Goal: Communication & Community: Answer question/provide support

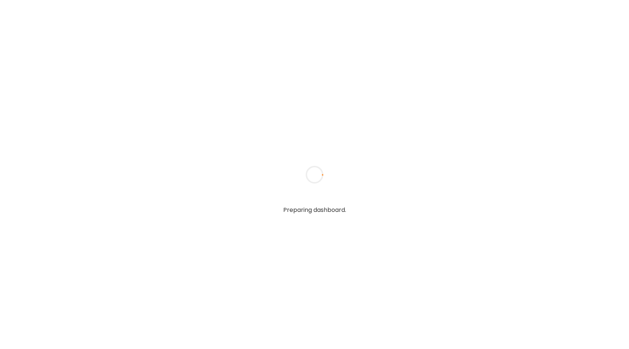
type input "**********"
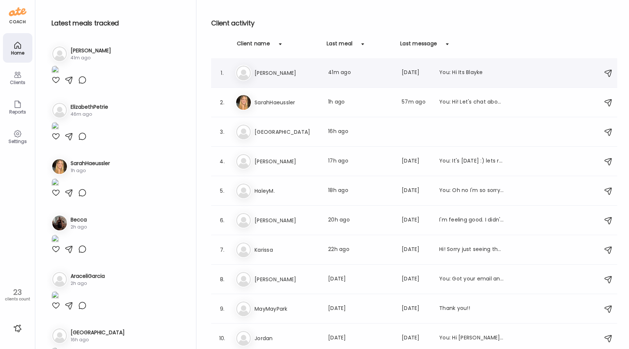
click at [304, 82] on div "1. Jo [PERSON_NAME] Last meal: 41m ago Last message: [DATE] You: Hi Its Blayke" at bounding box center [414, 72] width 406 height 29
click at [313, 65] on div "Jo [PERSON_NAME] Last meal: 41m ago Last message: [DATE] You: Hi Its Blayke" at bounding box center [416, 73] width 360 height 16
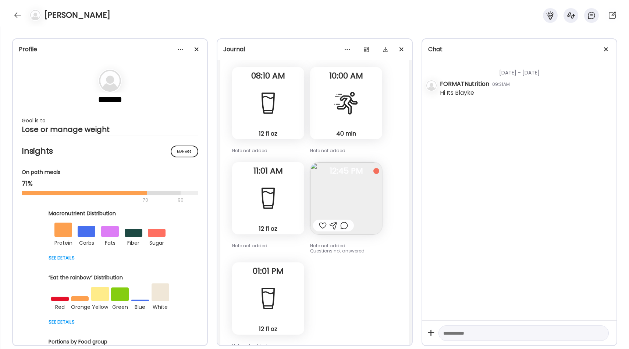
scroll to position [1562, 0]
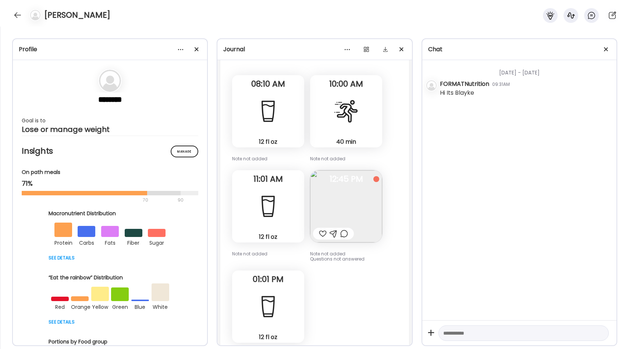
click at [326, 231] on div at bounding box center [323, 233] width 8 height 9
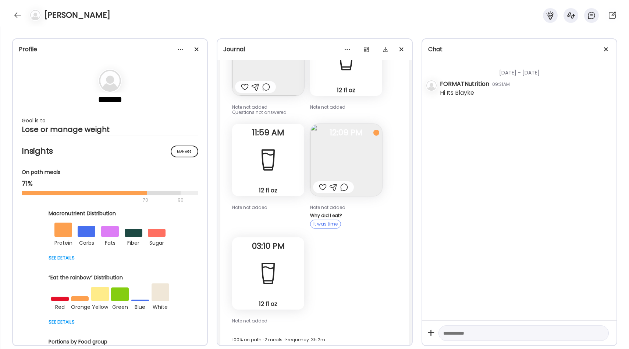
scroll to position [1222, 0]
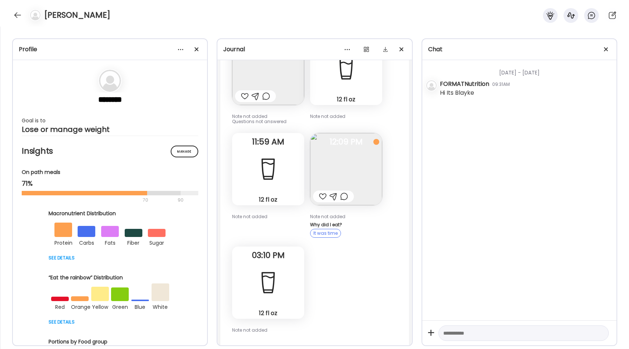
click at [349, 158] on img at bounding box center [346, 169] width 72 height 72
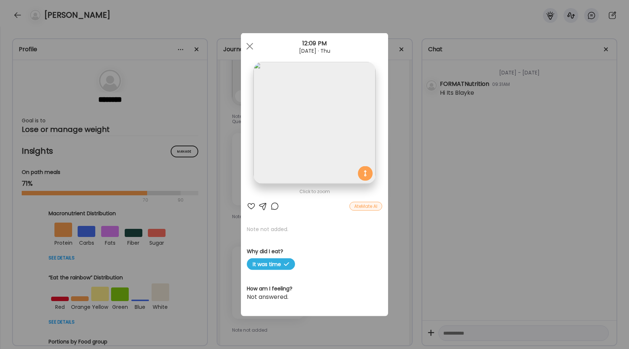
click at [393, 151] on div "Ate Coach Dashboard Wahoo! It’s official Take a moment to set up your Coach Pro…" at bounding box center [314, 174] width 629 height 349
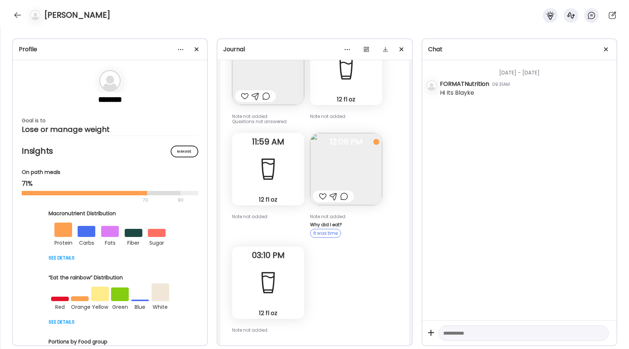
click at [320, 193] on div at bounding box center [323, 196] width 8 height 9
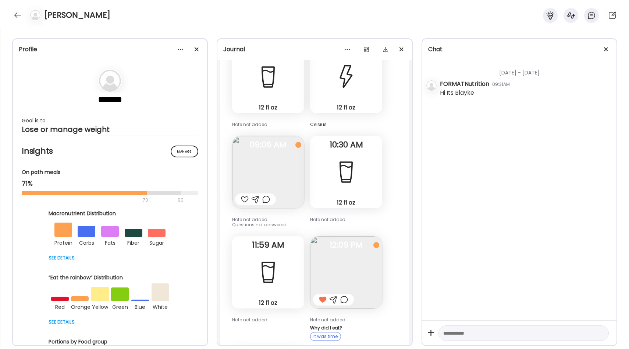
scroll to position [1115, 0]
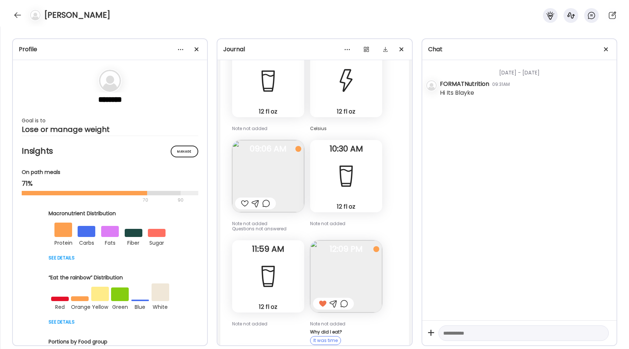
click at [286, 161] on img at bounding box center [268, 176] width 72 height 72
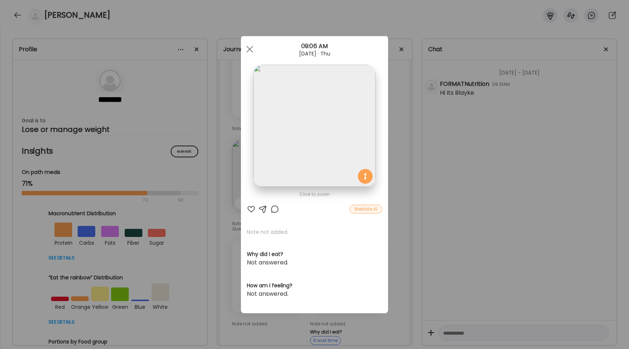
click at [396, 123] on div "Ate Coach Dashboard Wahoo! It’s official Take a moment to set up your Coach Pro…" at bounding box center [314, 174] width 629 height 349
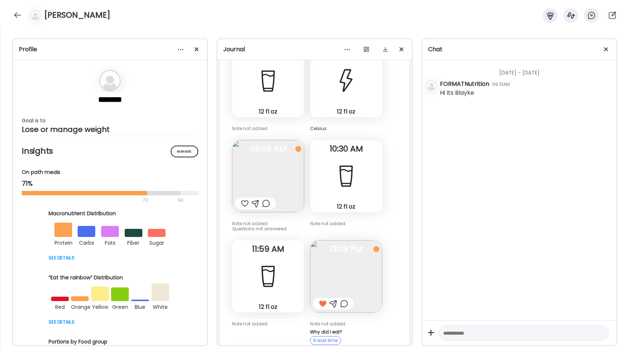
click at [245, 200] on div at bounding box center [245, 203] width 8 height 9
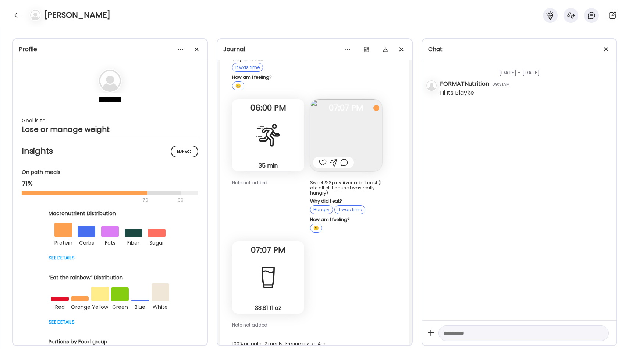
scroll to position [267, 0]
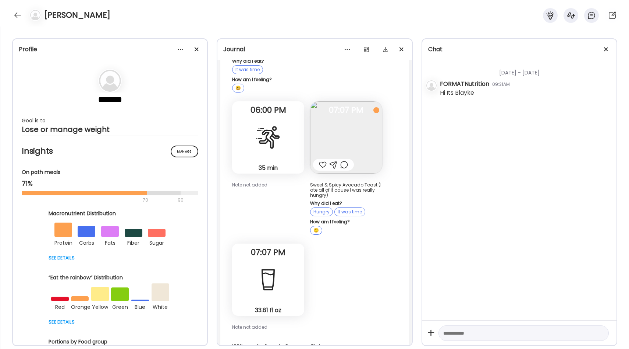
click at [329, 131] on img at bounding box center [346, 137] width 72 height 72
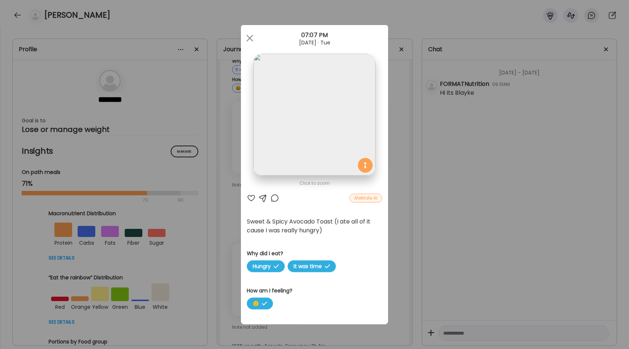
click at [395, 138] on div "Ate Coach Dashboard Wahoo! It’s official Take a moment to set up your Coach Pro…" at bounding box center [314, 174] width 629 height 349
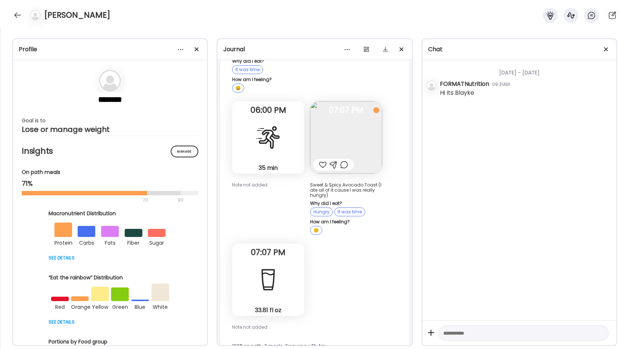
click at [322, 165] on div at bounding box center [323, 164] width 8 height 9
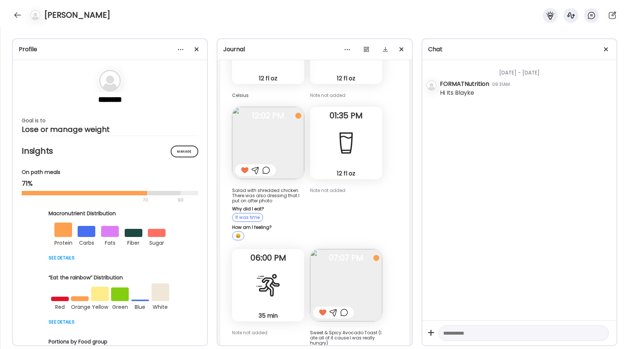
scroll to position [117, 0]
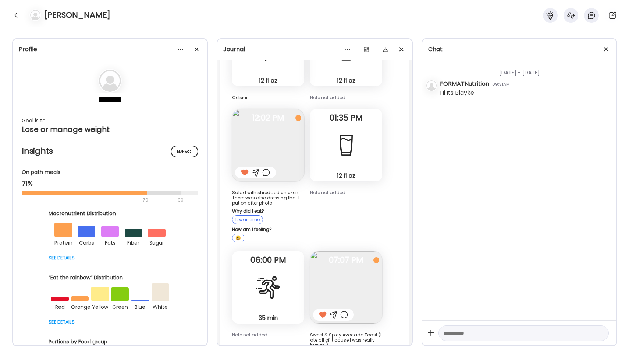
click at [283, 142] on img at bounding box center [268, 145] width 72 height 72
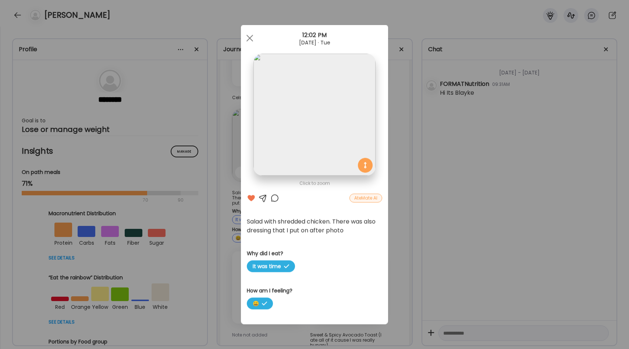
click at [393, 142] on div "Ate Coach Dashboard Wahoo! It’s official Take a moment to set up your Coach Pro…" at bounding box center [314, 174] width 629 height 349
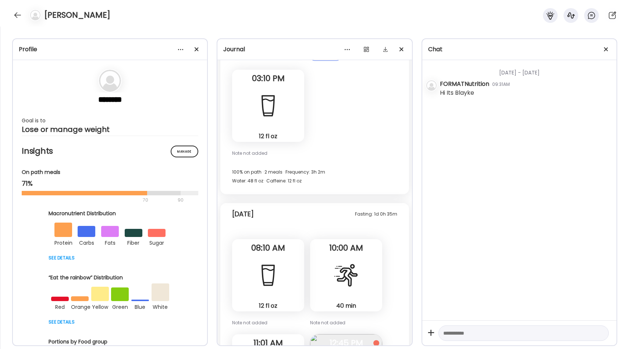
scroll to position [1613, 0]
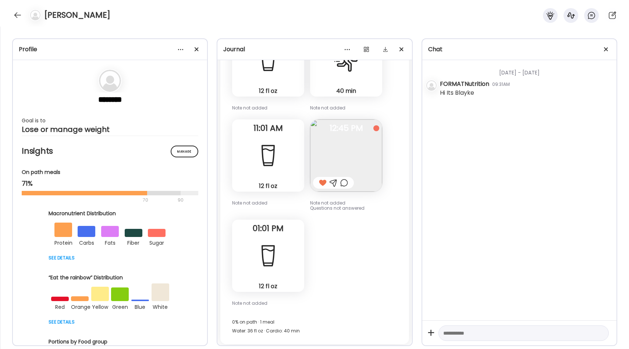
click at [444, 329] on textarea at bounding box center [517, 332] width 148 height 9
type textarea "**********"
click at [20, 12] on div at bounding box center [18, 15] width 12 height 12
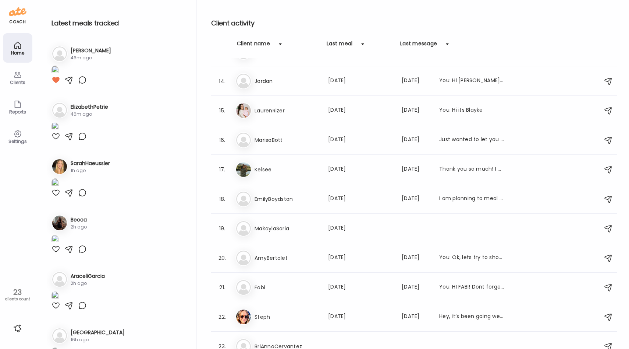
scroll to position [383, 0]
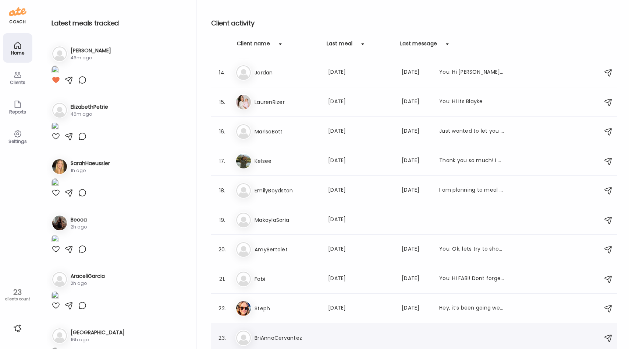
click at [275, 337] on h3 "BriAnnaCervantez" at bounding box center [287, 337] width 65 height 9
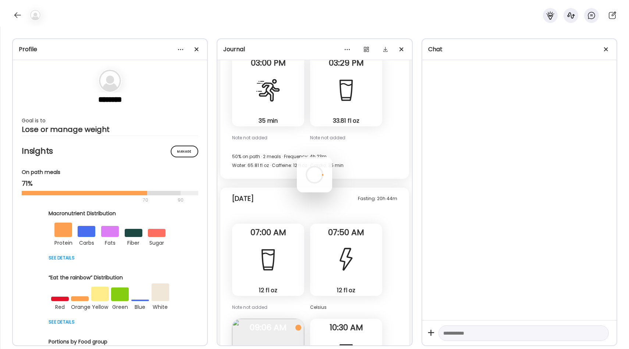
scroll to position [0, 0]
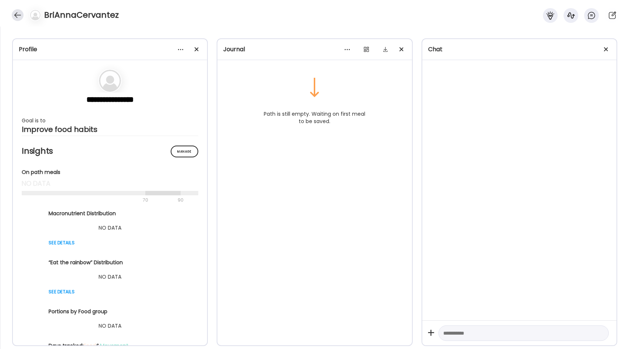
click at [19, 19] on div at bounding box center [18, 15] width 12 height 12
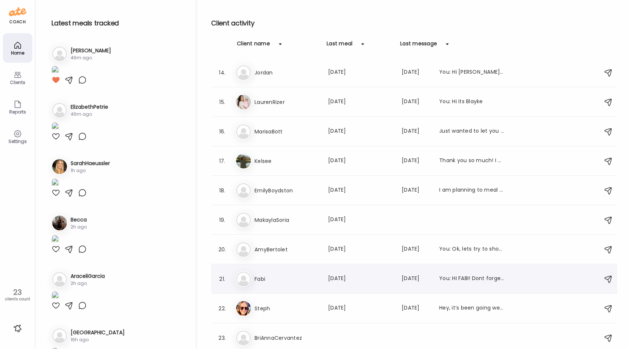
click at [275, 282] on h3 "Fabi" at bounding box center [287, 278] width 65 height 9
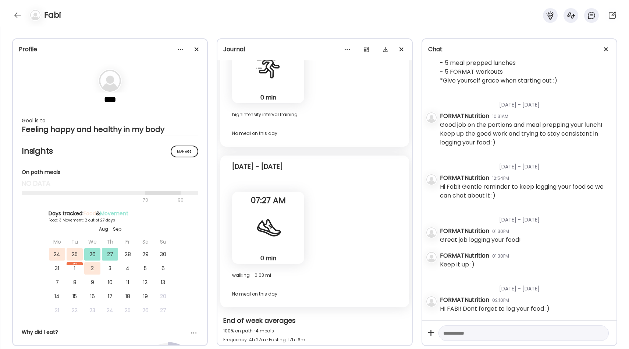
scroll to position [3578, 0]
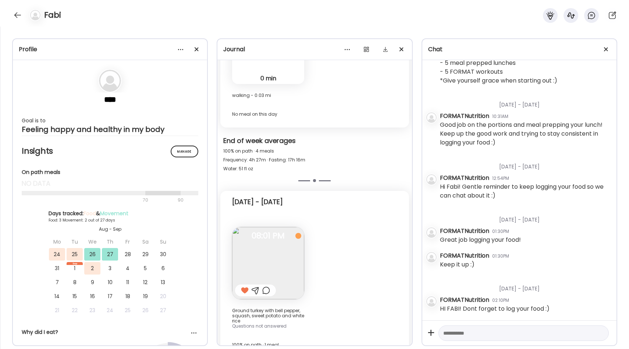
click at [466, 334] on textarea at bounding box center [517, 332] width 148 height 9
type textarea "**********"
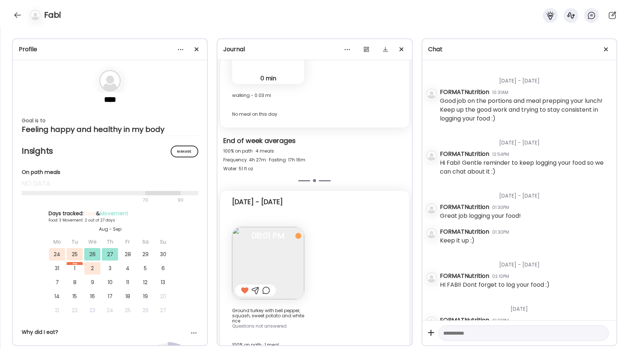
scroll to position [155, 0]
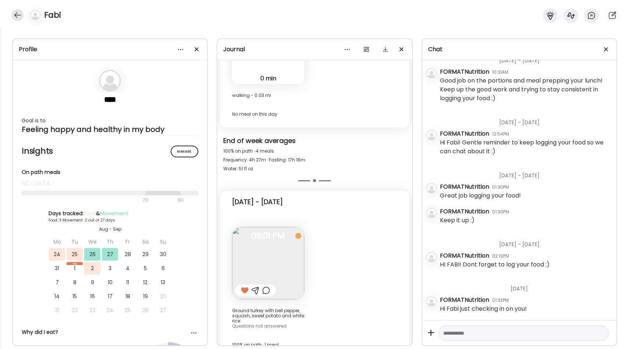
click at [19, 15] on div at bounding box center [18, 15] width 12 height 12
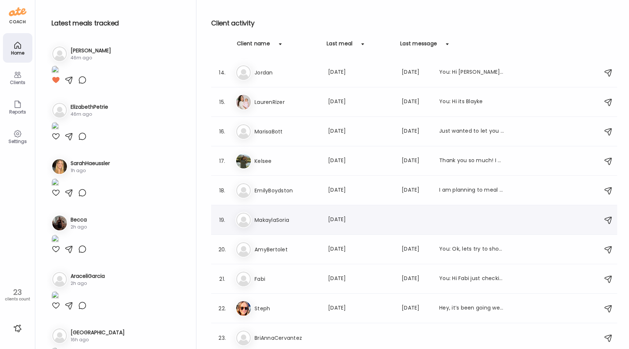
click at [289, 226] on div "Ma MakaylaSoria Last meal: [DATE]" at bounding box center [416, 220] width 360 height 16
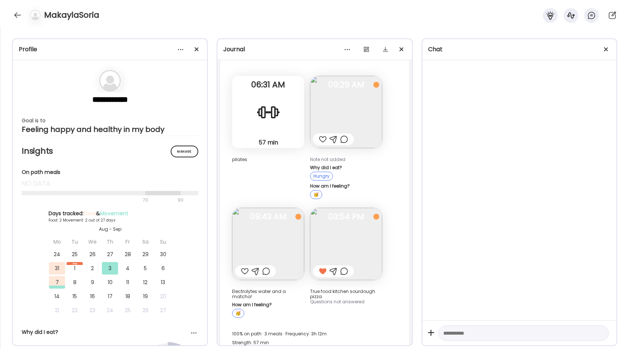
scroll to position [635, 0]
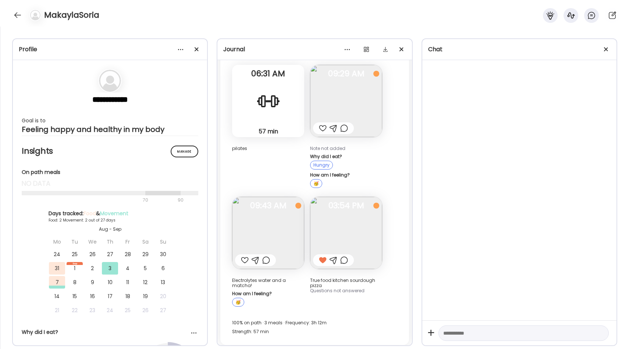
click at [460, 331] on textarea at bounding box center [517, 332] width 148 height 9
type textarea "**********"
click at [20, 11] on div at bounding box center [18, 15] width 12 height 12
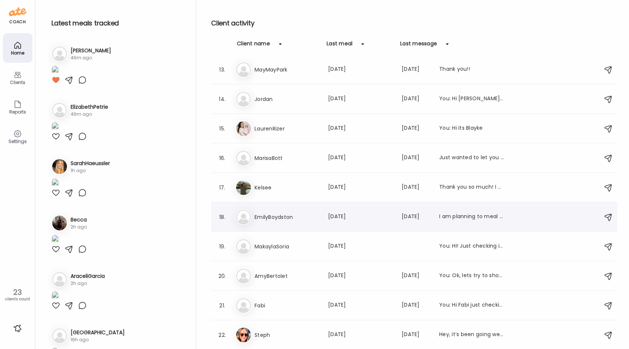
scroll to position [351, 0]
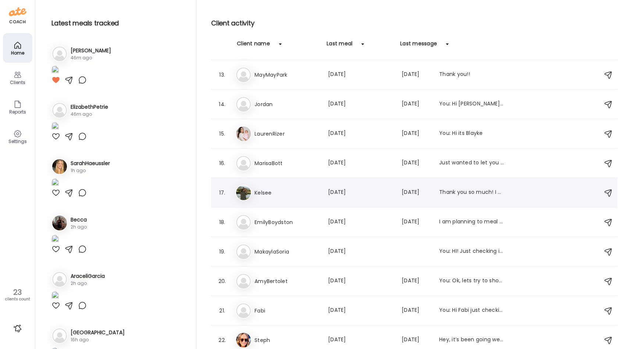
click at [291, 195] on h3 "Kelsee" at bounding box center [287, 192] width 65 height 9
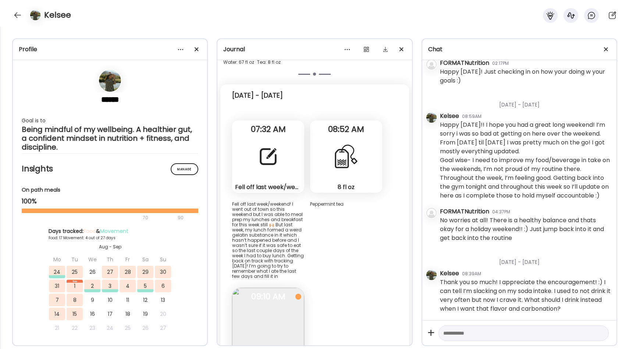
scroll to position [10237, 0]
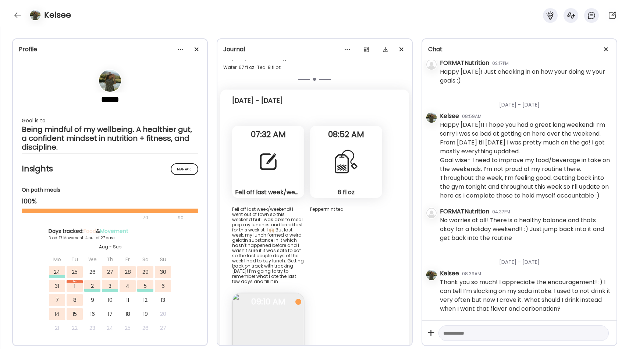
click at [279, 206] on div "Fell off last week/weekend! I went out of town so this weekend but I was able t…" at bounding box center [268, 244] width 72 height 77
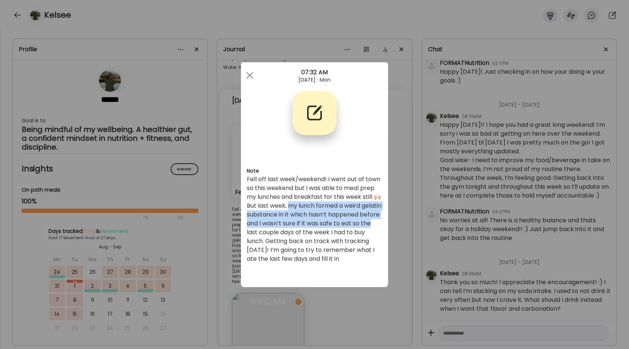
drag, startPoint x: 289, startPoint y: 204, endPoint x: 296, endPoint y: 231, distance: 27.9
click at [296, 231] on div "Fell off last week/weekend! I went out of town so this weekend but I was able t…" at bounding box center [314, 219] width 135 height 88
click at [304, 216] on div "Fell off last week/weekend! I went out of town so this weekend but I was able t…" at bounding box center [314, 219] width 135 height 88
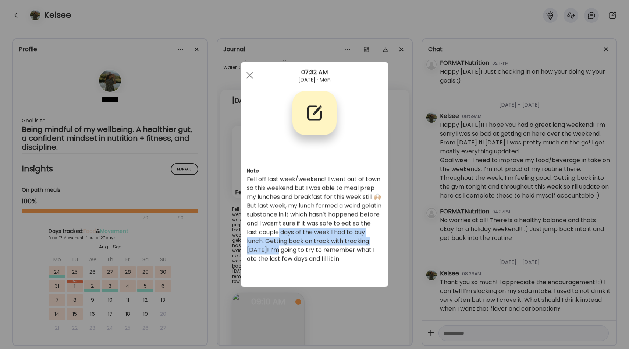
drag, startPoint x: 331, startPoint y: 233, endPoint x: 333, endPoint y: 253, distance: 20.7
click at [333, 253] on div "Fell off last week/weekend! I went out of town so this weekend but I was able t…" at bounding box center [314, 219] width 135 height 88
click at [335, 254] on div "Fell off last week/weekend! I went out of town so this weekend but I was able t…" at bounding box center [314, 219] width 135 height 88
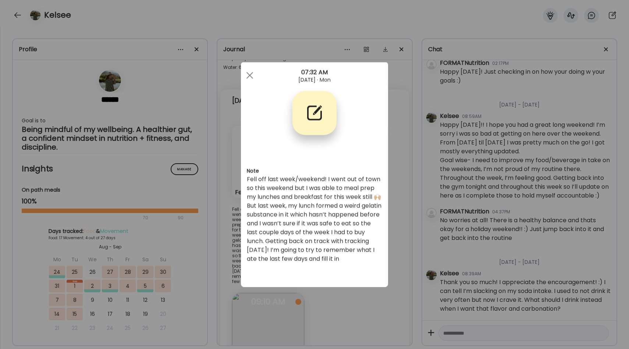
click at [404, 193] on div "Ate Coach Dashboard Wahoo! It’s official Take a moment to set up your Coach Pro…" at bounding box center [314, 174] width 629 height 349
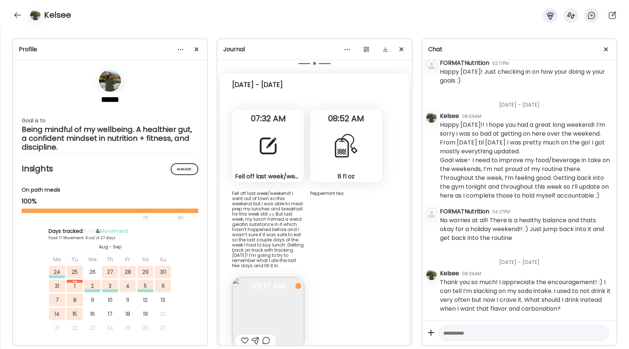
scroll to position [10462, 0]
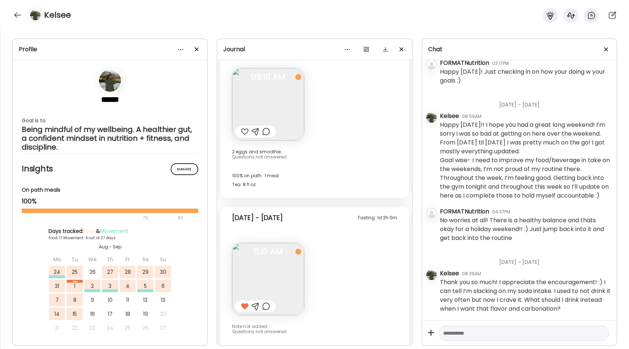
click at [457, 334] on textarea at bounding box center [517, 332] width 148 height 9
type textarea "**********"
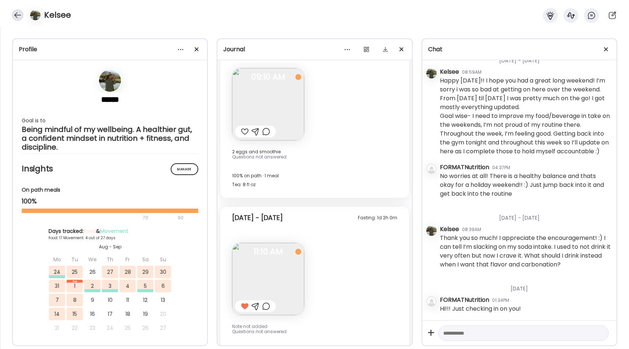
click at [19, 13] on div at bounding box center [18, 15] width 12 height 12
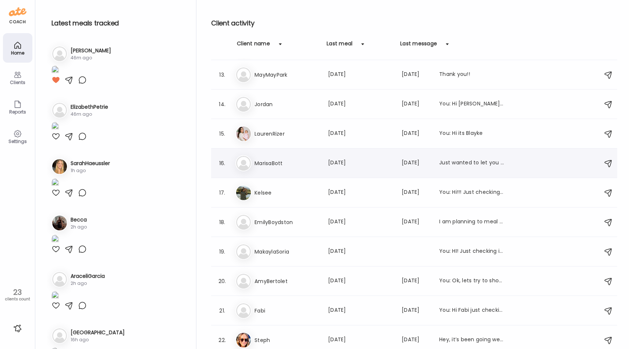
scroll to position [337, 0]
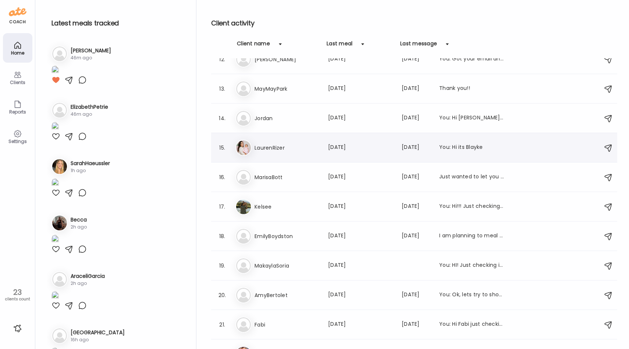
click at [272, 152] on div "La LaurenRizer Last meal: [DATE] Last message: [DATE] You: Hi its Blayke" at bounding box center [416, 147] width 360 height 16
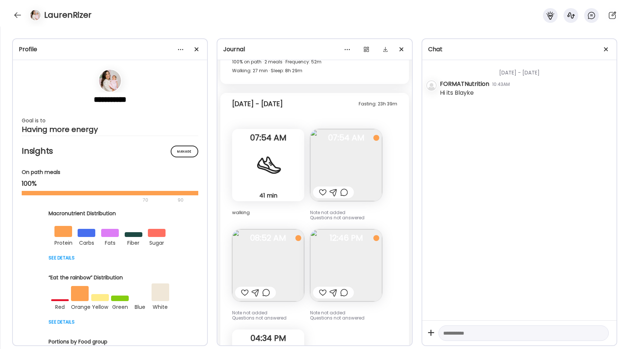
scroll to position [4347, 0]
click at [244, 287] on div at bounding box center [245, 291] width 8 height 9
click at [275, 247] on img at bounding box center [268, 265] width 72 height 72
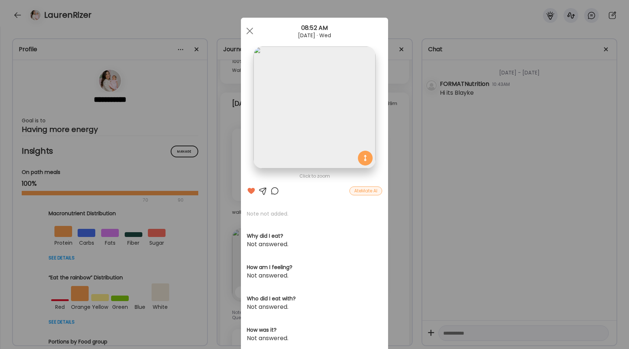
click at [277, 190] on div at bounding box center [275, 190] width 9 height 9
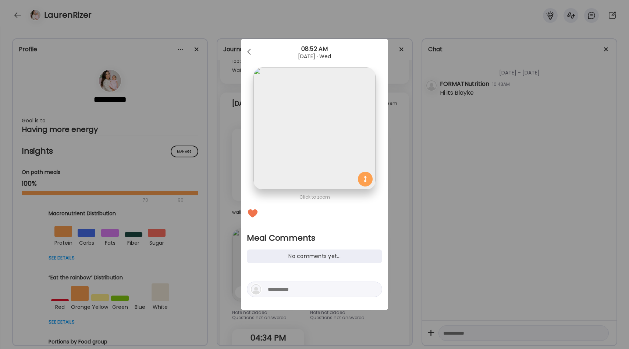
click at [283, 289] on textarea at bounding box center [317, 288] width 99 height 9
type textarea "**********"
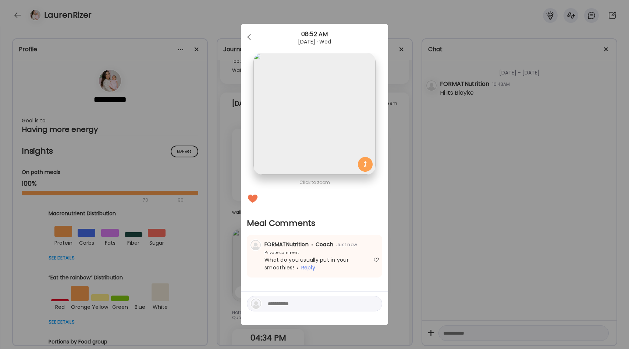
click at [400, 189] on div "Ate Coach Dashboard Wahoo! It’s official Take a moment to set up your Coach Pro…" at bounding box center [314, 174] width 629 height 349
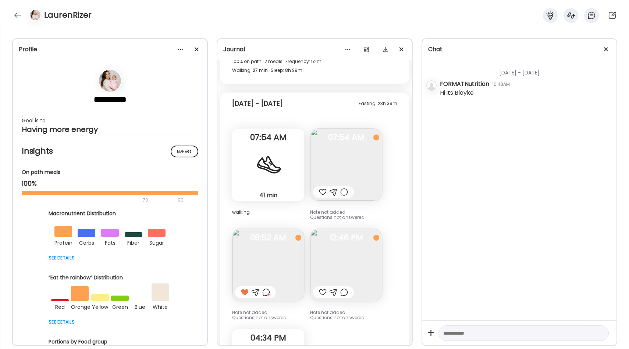
click at [352, 229] on img at bounding box center [346, 265] width 72 height 72
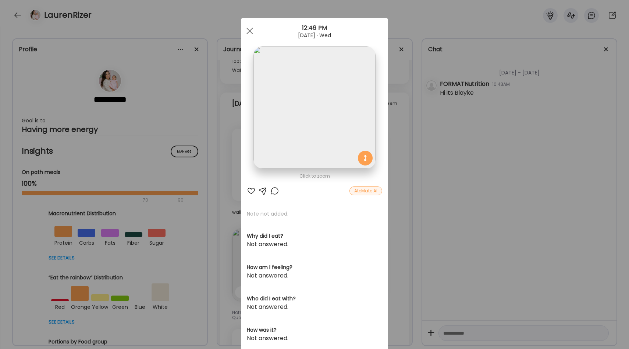
click at [403, 173] on div "Ate Coach Dashboard Wahoo! It’s official Take a moment to set up your Coach Pro…" at bounding box center [314, 174] width 629 height 349
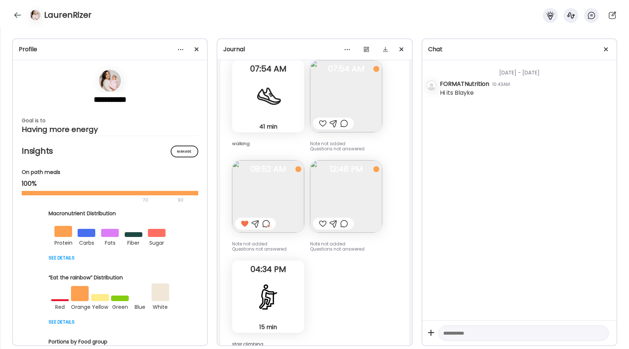
scroll to position [4433, 0]
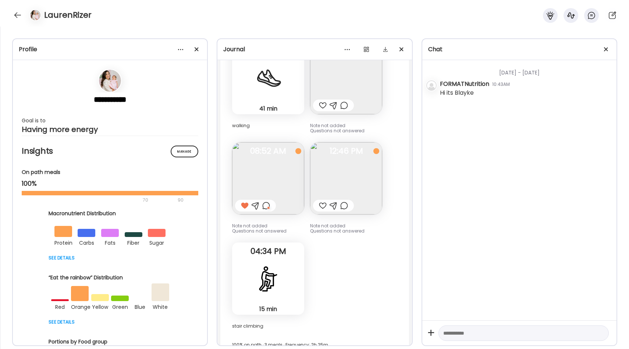
click at [322, 201] on div at bounding box center [323, 205] width 8 height 9
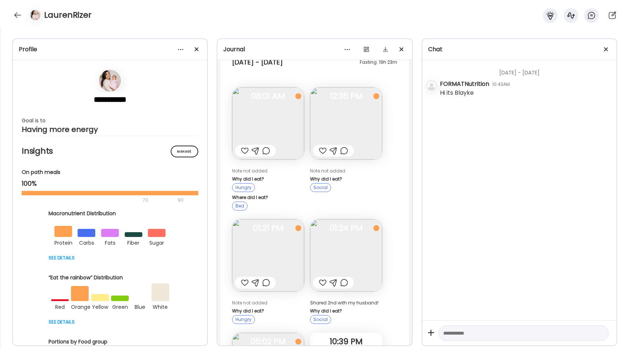
scroll to position [3203, 0]
click at [275, 221] on img at bounding box center [268, 257] width 72 height 72
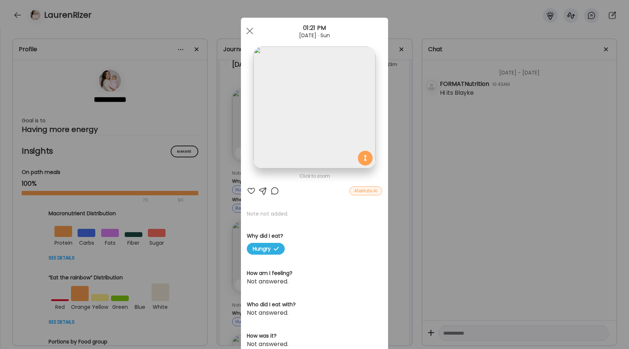
click at [336, 92] on img at bounding box center [315, 107] width 122 height 122
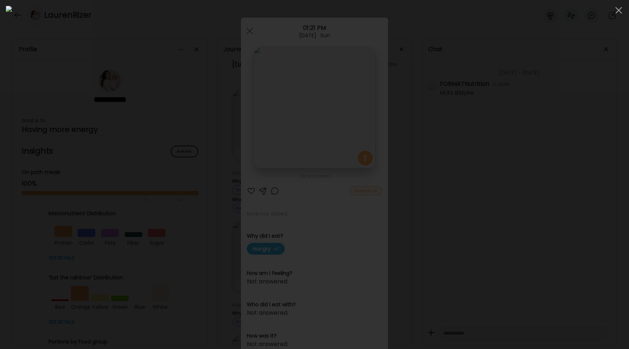
click at [486, 162] on div at bounding box center [315, 174] width 618 height 337
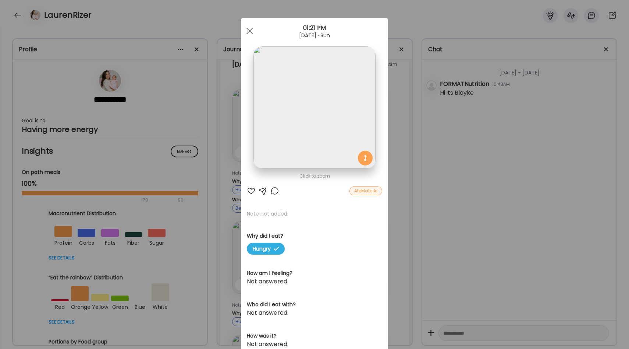
click at [248, 190] on div at bounding box center [251, 190] width 9 height 9
click at [276, 193] on div at bounding box center [275, 190] width 9 height 9
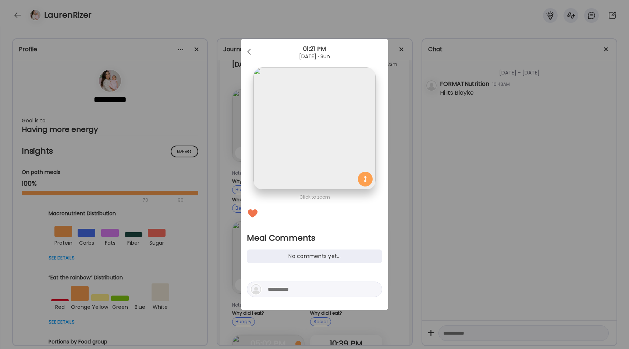
click at [290, 288] on textarea at bounding box center [317, 288] width 99 height 9
type textarea "**********"
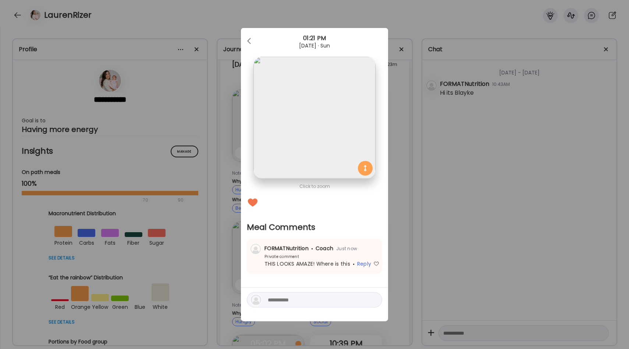
click at [402, 188] on div "Ate Coach Dashboard Wahoo! It’s official Take a moment to set up your Coach Pro…" at bounding box center [314, 174] width 629 height 349
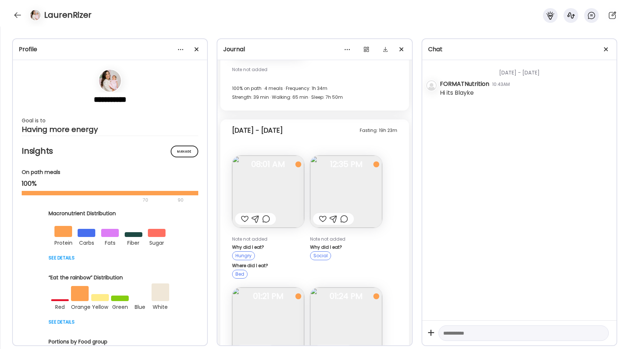
scroll to position [3121, 0]
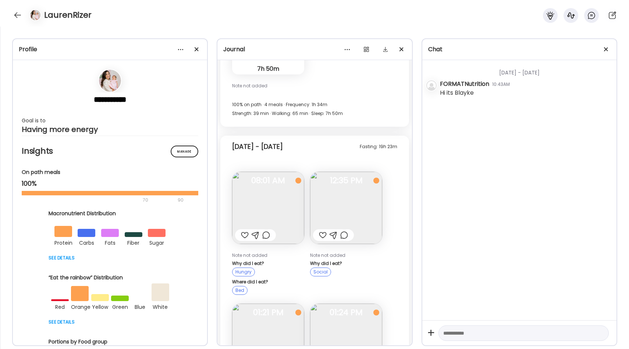
click at [291, 177] on img at bounding box center [268, 208] width 72 height 72
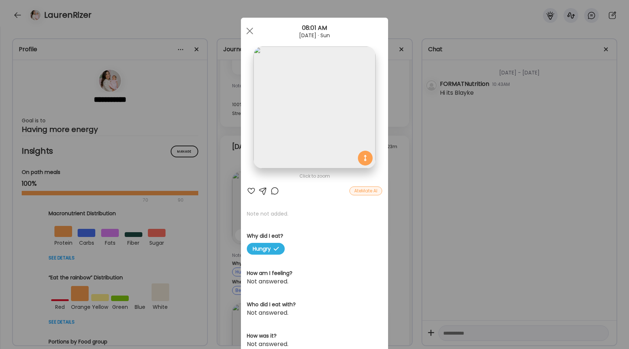
click at [397, 149] on div "Ate Coach Dashboard Wahoo! It’s official Take a moment to set up your Coach Pro…" at bounding box center [314, 174] width 629 height 349
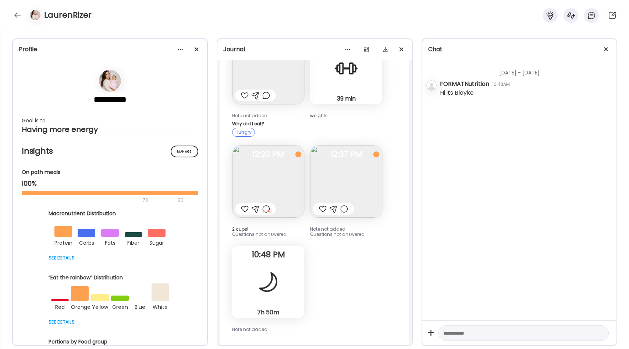
scroll to position [2875, 0]
click at [275, 178] on img at bounding box center [268, 184] width 72 height 72
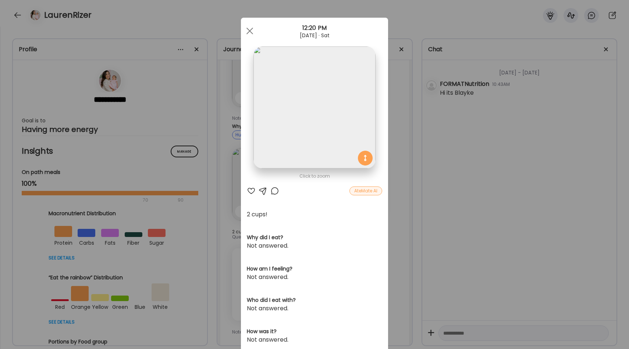
click at [252, 191] on div at bounding box center [251, 190] width 9 height 9
click at [274, 188] on div at bounding box center [275, 190] width 9 height 9
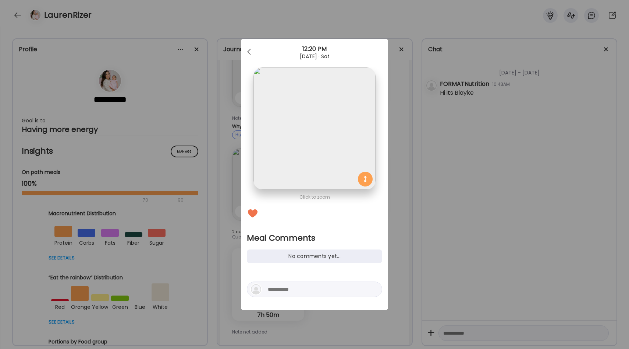
click at [276, 288] on textarea at bounding box center [317, 288] width 99 height 9
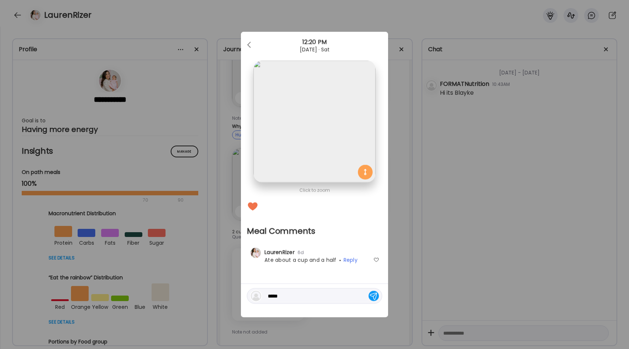
type textarea "******"
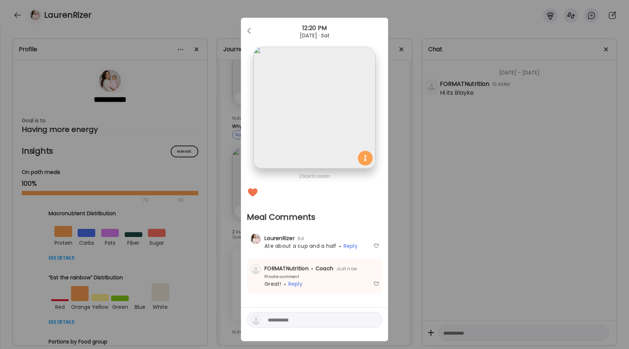
click at [397, 212] on div "Ate Coach Dashboard Wahoo! It’s official Take a moment to set up your Coach Pro…" at bounding box center [314, 174] width 629 height 349
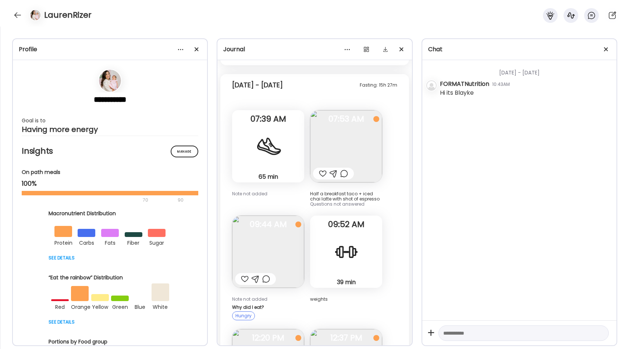
scroll to position [2694, 0]
click at [363, 127] on img at bounding box center [346, 147] width 72 height 72
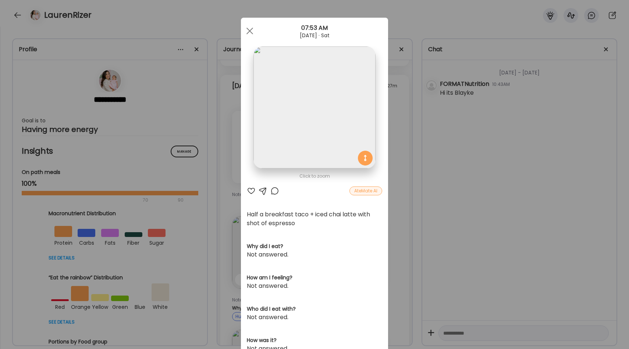
click at [394, 175] on div "Ate Coach Dashboard Wahoo! It’s official Take a moment to set up your Coach Pro…" at bounding box center [314, 174] width 629 height 349
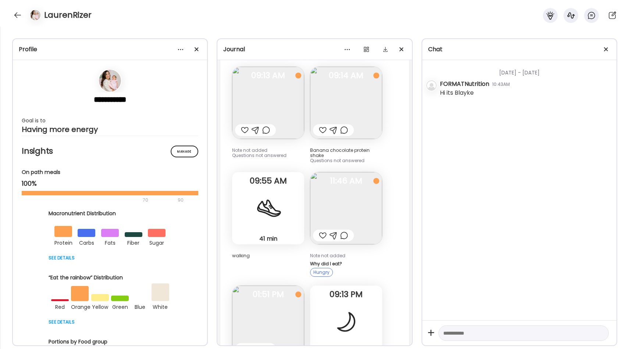
scroll to position [2042, 0]
click at [356, 181] on img at bounding box center [346, 208] width 72 height 72
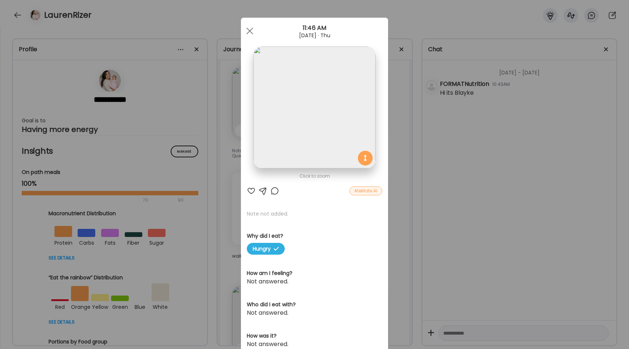
click at [397, 167] on div "Ate Coach Dashboard Wahoo! It’s official Take a moment to set up your Coach Pro…" at bounding box center [314, 174] width 629 height 349
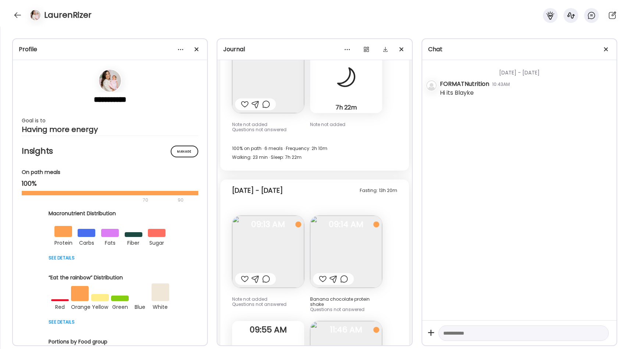
scroll to position [1885, 0]
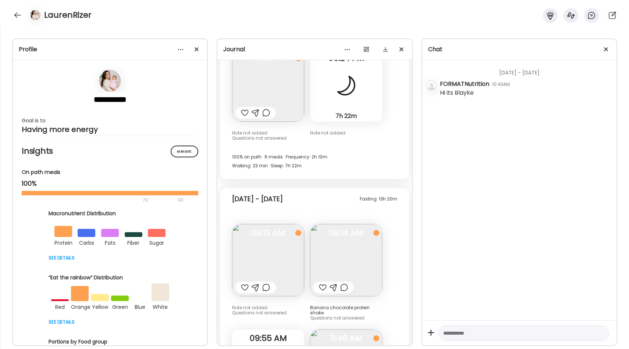
click at [322, 283] on div at bounding box center [323, 287] width 8 height 9
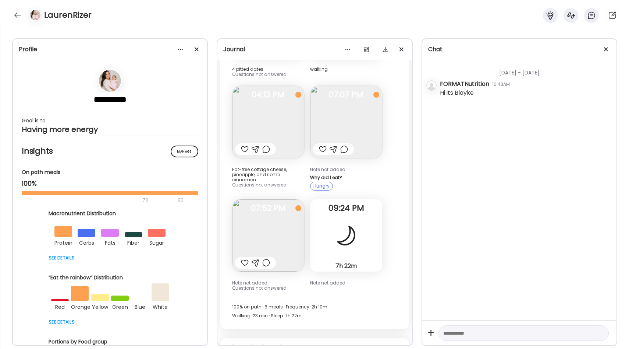
scroll to position [1735, 0]
click at [289, 235] on img at bounding box center [268, 235] width 72 height 72
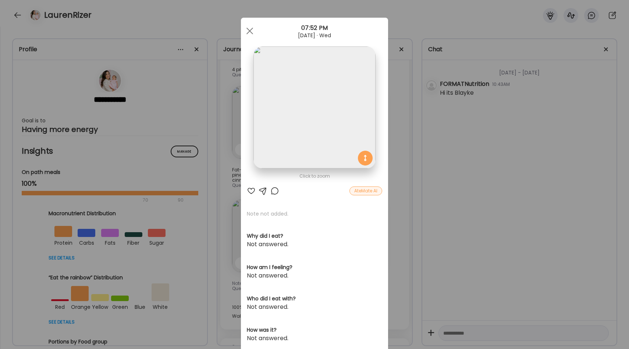
click at [402, 184] on div "Ate Coach Dashboard Wahoo! It’s official Take a moment to set up your Coach Pro…" at bounding box center [314, 174] width 629 height 349
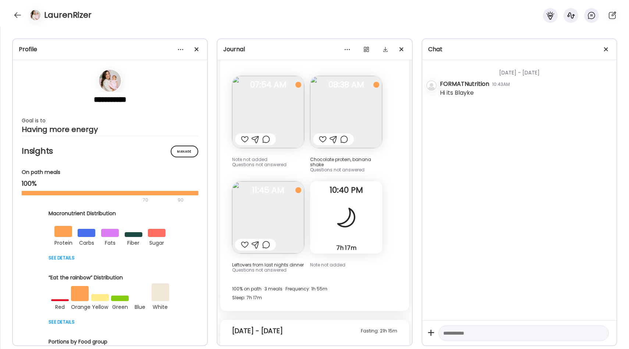
scroll to position [1252, 0]
click at [269, 187] on span "11:45 AM" at bounding box center [268, 190] width 72 height 7
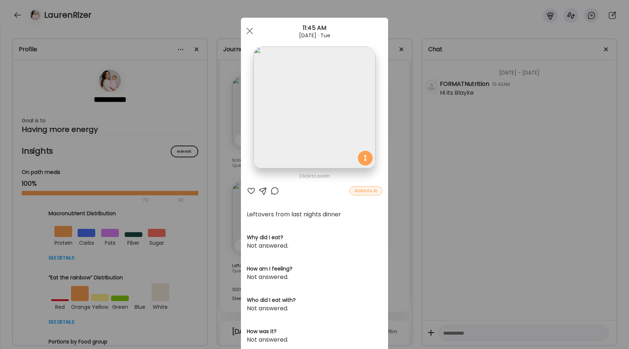
click at [395, 159] on div "Ate Coach Dashboard Wahoo! It’s official Take a moment to set up your Coach Pro…" at bounding box center [314, 174] width 629 height 349
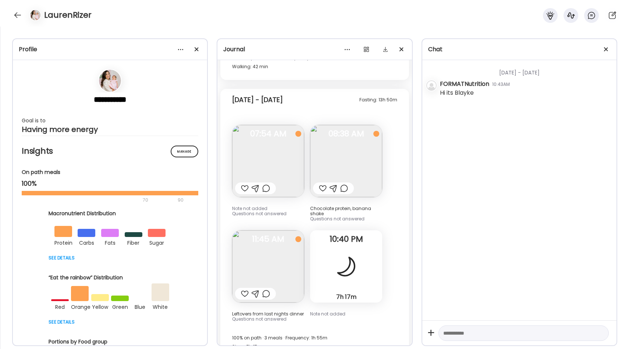
scroll to position [1197, 0]
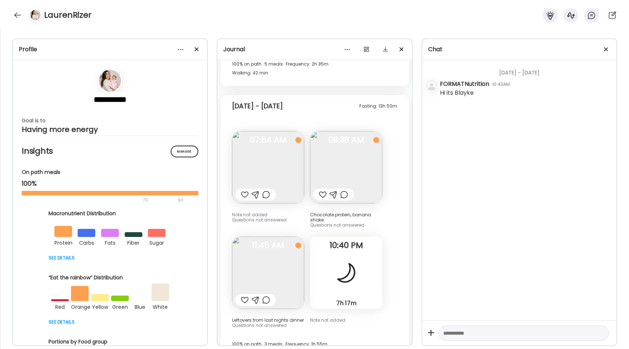
click at [294, 263] on img at bounding box center [268, 272] width 72 height 72
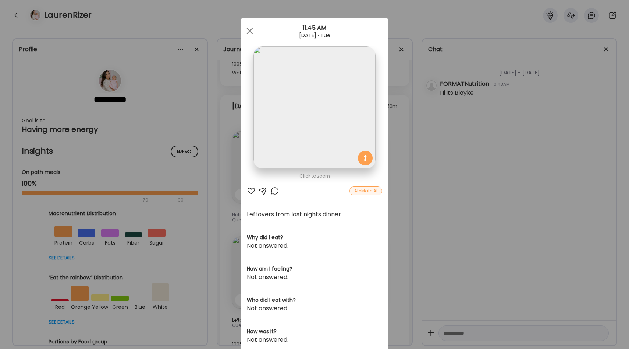
click at [387, 119] on section at bounding box center [314, 115] width 147 height 138
click at [389, 151] on div "Ate Coach Dashboard Wahoo! It’s official Take a moment to set up your Coach Pro…" at bounding box center [314, 174] width 629 height 349
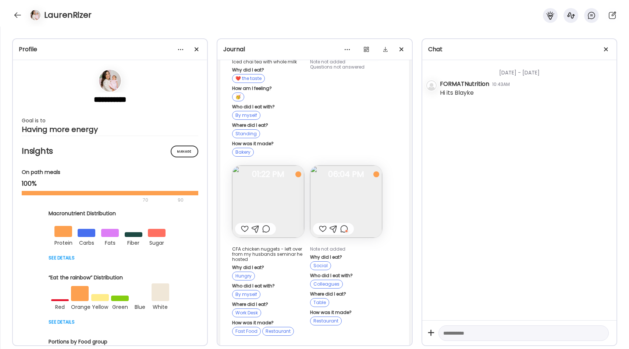
scroll to position [904, 0]
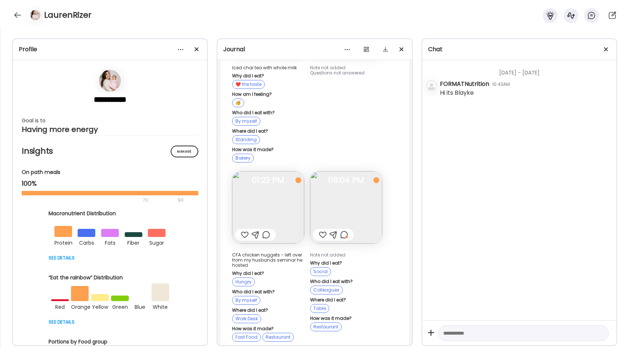
click at [340, 187] on img at bounding box center [346, 207] width 72 height 72
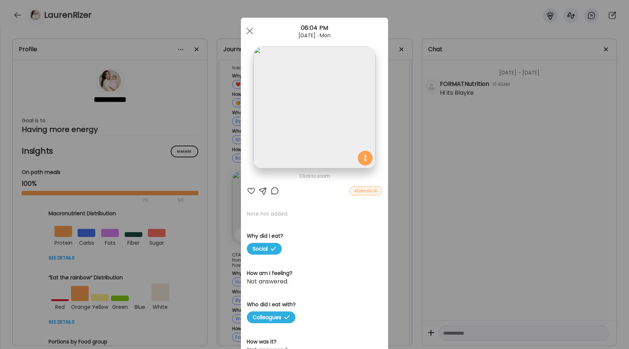
click at [397, 163] on div "Ate Coach Dashboard Wahoo! It’s official Take a moment to set up your Coach Pro…" at bounding box center [314, 174] width 629 height 349
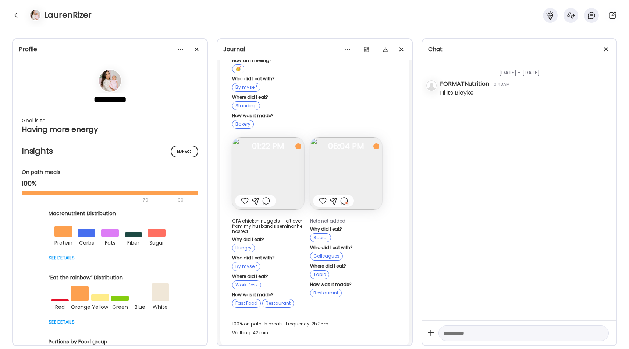
scroll to position [939, 0]
click at [344, 195] on div at bounding box center [344, 199] width 8 height 9
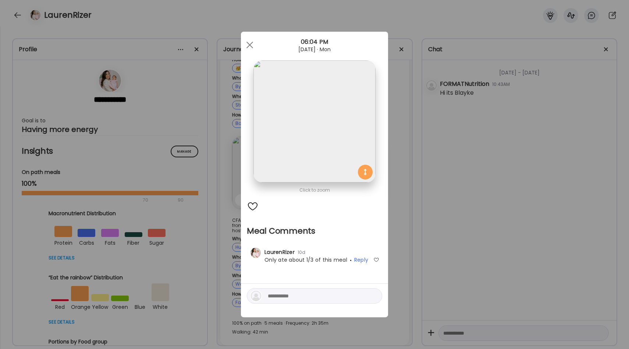
click at [376, 259] on div at bounding box center [377, 260] width 6 height 6
click at [401, 234] on div "Ate Coach Dashboard Wahoo! It’s official Take a moment to set up your Coach Pro…" at bounding box center [314, 174] width 629 height 349
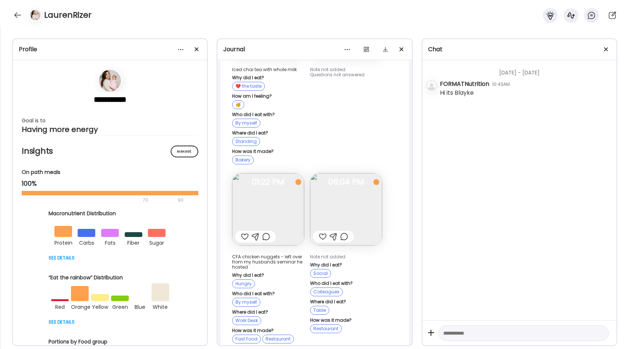
scroll to position [898, 0]
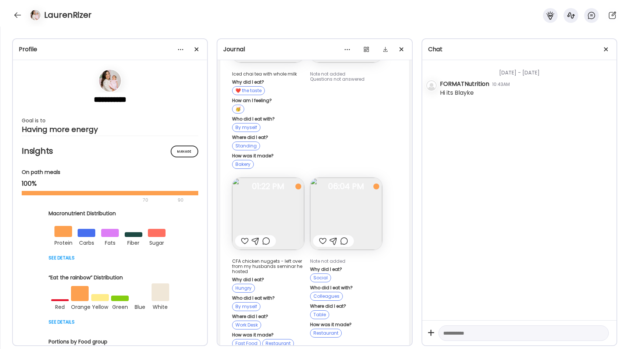
click at [266, 202] on img at bounding box center [268, 213] width 72 height 72
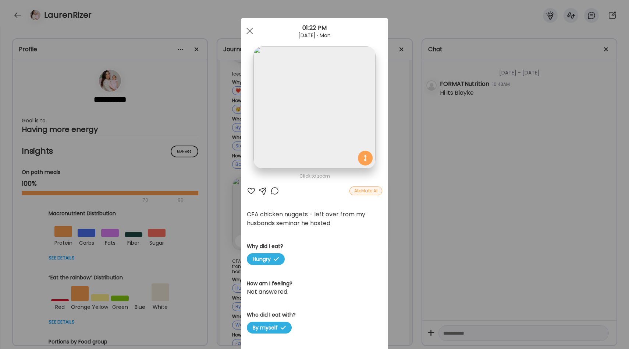
click at [402, 175] on div "Ate Coach Dashboard Wahoo! It’s official Take a moment to set up your Coach Pro…" at bounding box center [314, 174] width 629 height 349
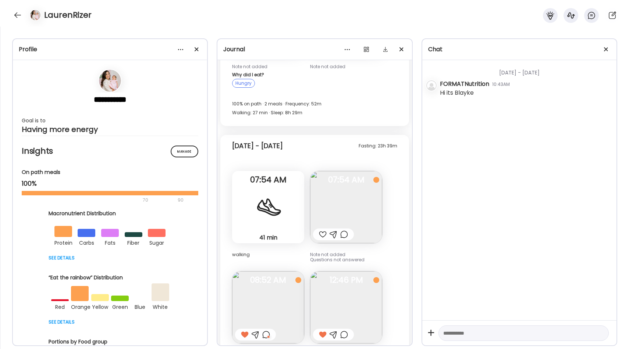
scroll to position [4437, 0]
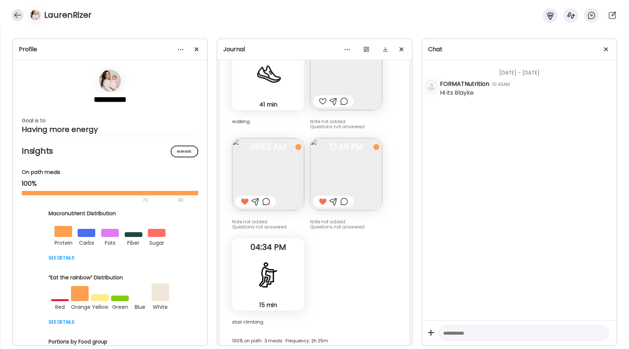
click at [20, 13] on div at bounding box center [18, 15] width 12 height 12
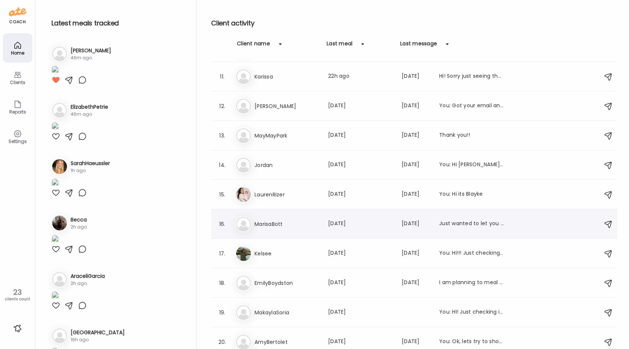
scroll to position [290, 0]
click at [293, 170] on div "[PERSON_NAME] Last meal: [DATE] Last message: [DATE] You: Hi [PERSON_NAME]! Hap…" at bounding box center [416, 166] width 360 height 16
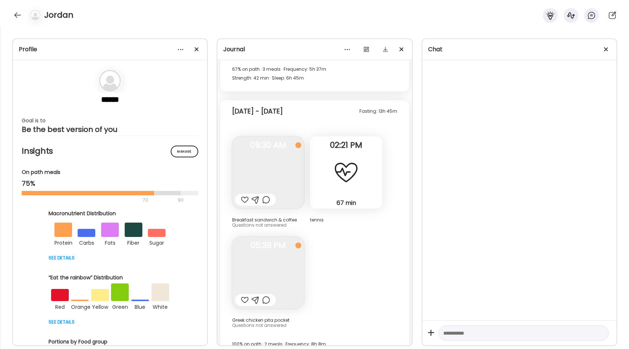
scroll to position [10082, 0]
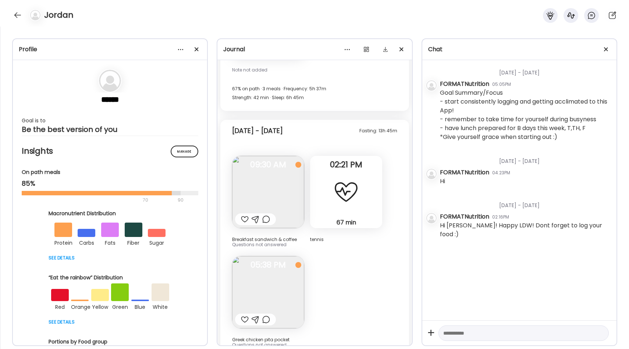
click at [245, 215] on div at bounding box center [245, 219] width 8 height 9
click at [245, 315] on div at bounding box center [245, 319] width 8 height 9
click at [461, 332] on textarea at bounding box center [517, 332] width 148 height 9
type textarea "**********"
click at [19, 15] on div at bounding box center [18, 15] width 12 height 12
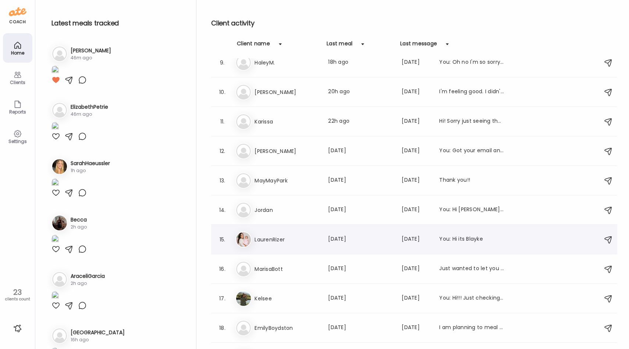
scroll to position [243, 0]
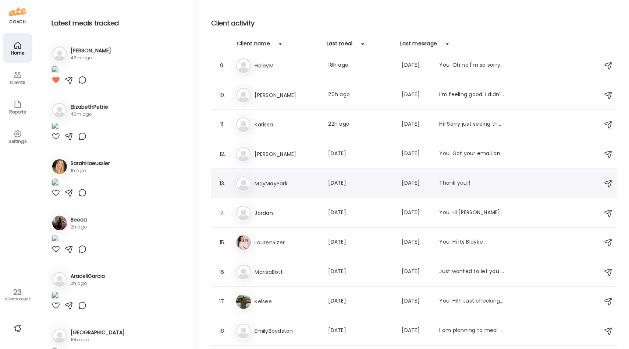
click at [317, 190] on div "Ma MayMayPark Last meal: [DATE] Last message: [DATE] Thank you!!" at bounding box center [416, 183] width 360 height 16
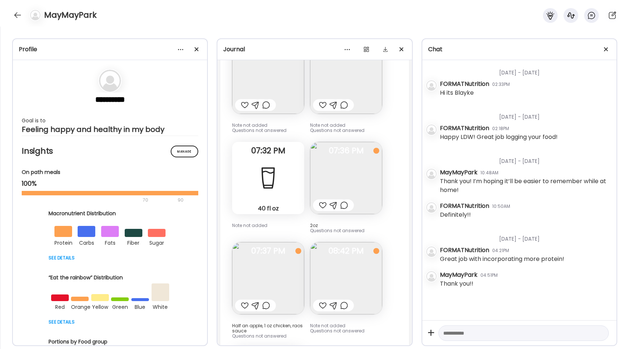
scroll to position [7290, 0]
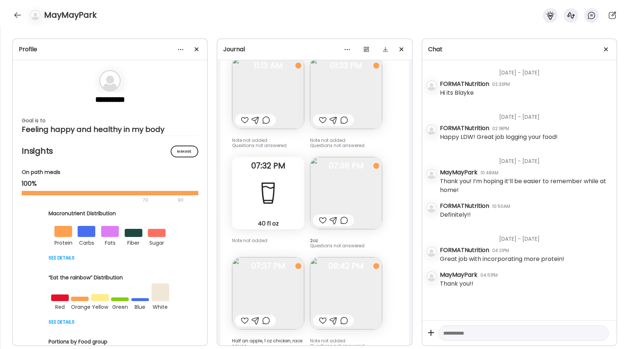
click at [353, 157] on img at bounding box center [346, 193] width 72 height 72
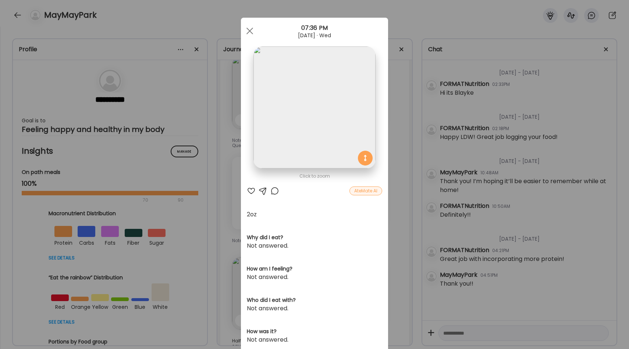
click at [297, 125] on img at bounding box center [315, 107] width 122 height 122
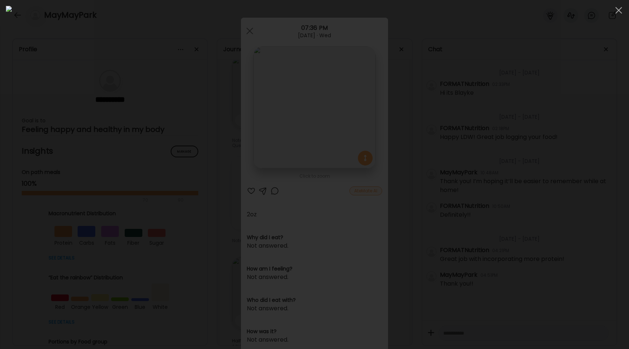
click at [121, 209] on div at bounding box center [315, 174] width 618 height 337
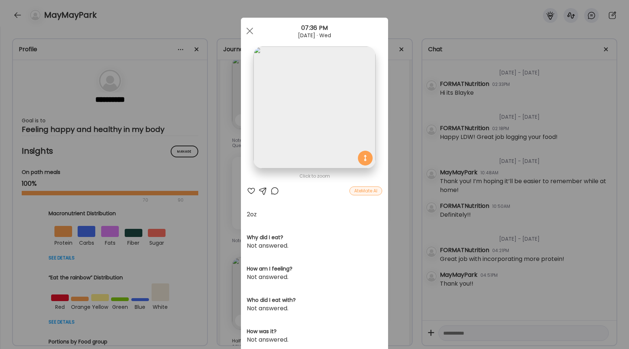
click at [252, 189] on div at bounding box center [251, 190] width 9 height 9
click at [230, 187] on div "Ate Coach Dashboard Wahoo! It’s official Take a moment to set up your Coach Pro…" at bounding box center [314, 174] width 629 height 349
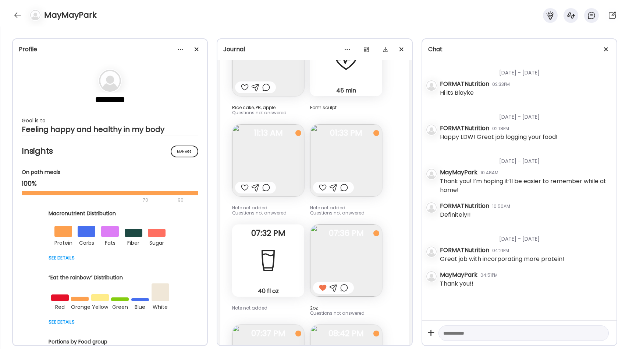
scroll to position [7222, 0]
click at [332, 136] on img at bounding box center [346, 161] width 72 height 72
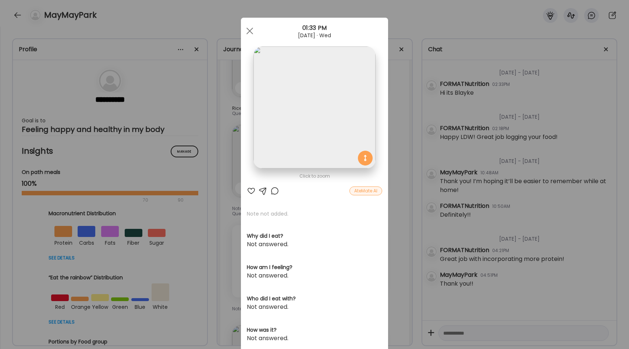
click at [393, 173] on div "Ate Coach Dashboard Wahoo! It’s official Take a moment to set up your Coach Pro…" at bounding box center [314, 174] width 629 height 349
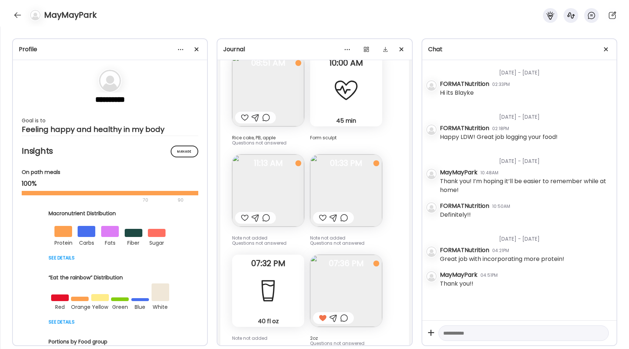
scroll to position [7585, 0]
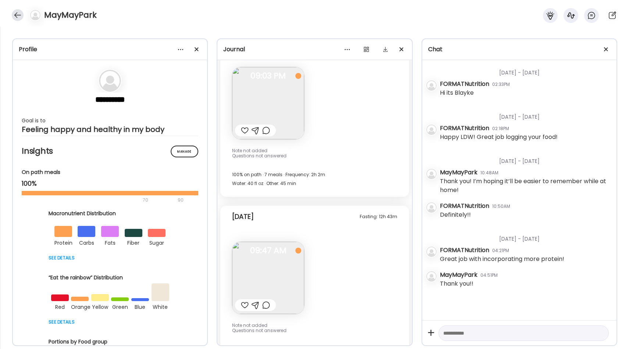
click at [17, 15] on div at bounding box center [18, 15] width 12 height 12
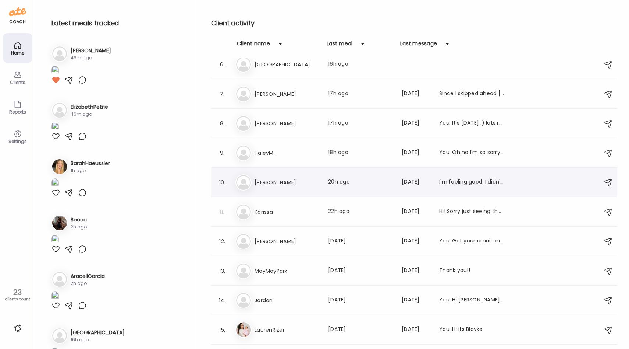
scroll to position [147, 0]
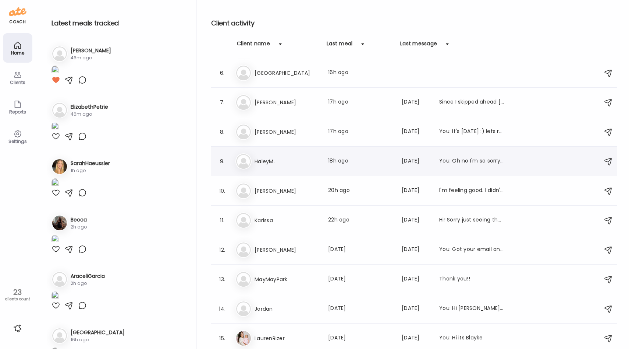
click at [310, 159] on h3 "HaleyM." at bounding box center [287, 161] width 65 height 9
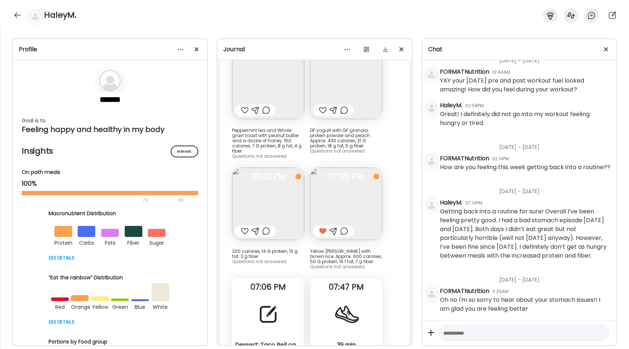
scroll to position [13145, 0]
click at [19, 13] on div at bounding box center [18, 15] width 12 height 12
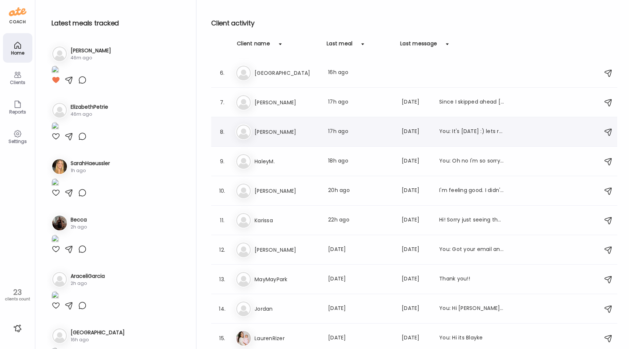
scroll to position [126, 0]
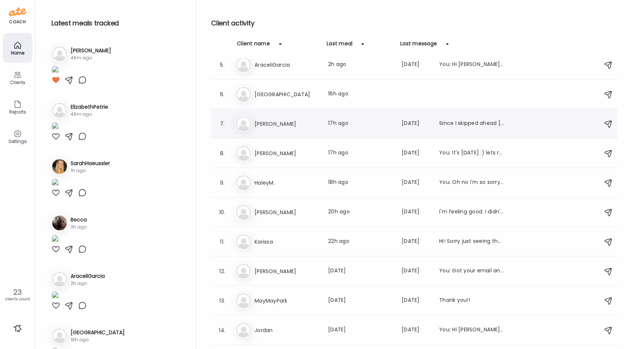
click at [283, 128] on div "Ca [PERSON_NAME] Last meal: 17h ago Last message: [DATE] Since I skipped ahead …" at bounding box center [416, 124] width 360 height 16
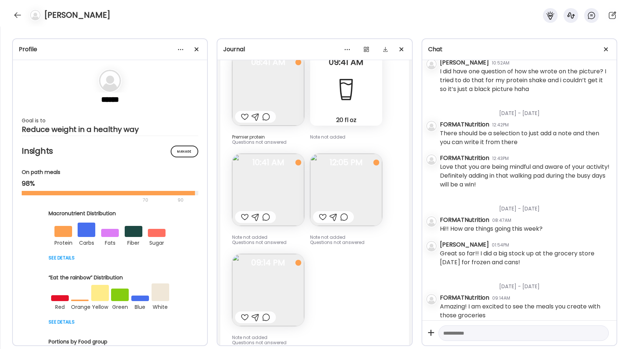
scroll to position [858, 0]
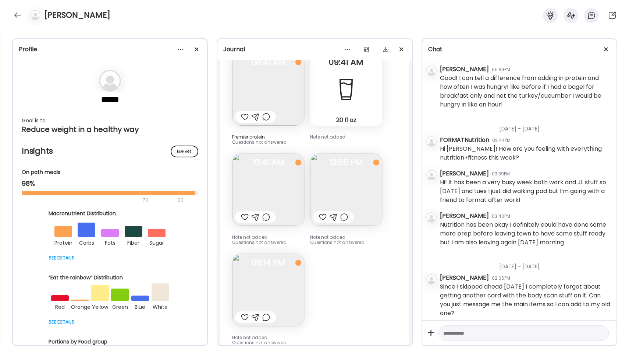
drag, startPoint x: 470, startPoint y: 289, endPoint x: 474, endPoint y: 308, distance: 20.4
click at [474, 308] on div "Since I skipped ahead [DATE] I completely forgot about getting another card wit…" at bounding box center [525, 299] width 171 height 35
click at [480, 308] on div "Since I skipped ahead [DATE] I completely forgot about getting another card wit…" at bounding box center [525, 299] width 171 height 35
click at [471, 331] on textarea at bounding box center [517, 332] width 148 height 9
type textarea "**********"
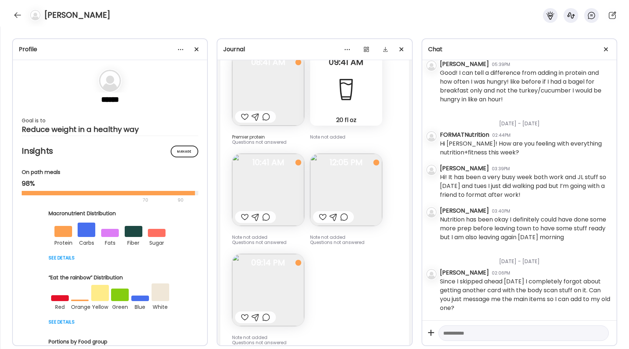
scroll to position [903, 0]
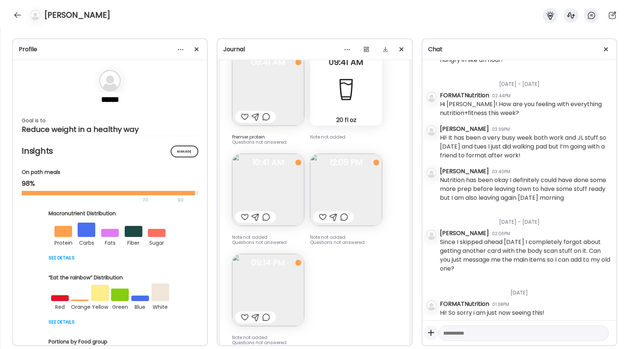
click at [430, 329] on icon at bounding box center [431, 332] width 15 height 15
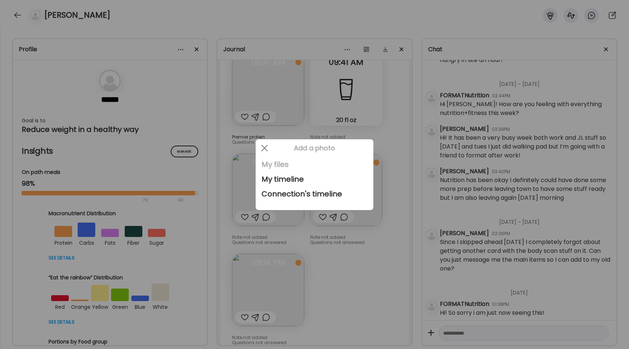
click at [284, 166] on div "My files" at bounding box center [315, 164] width 106 height 15
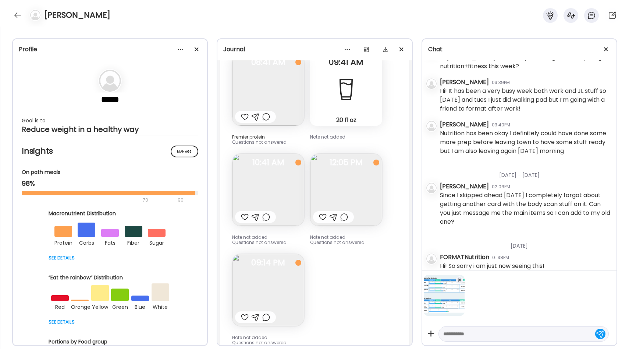
click at [600, 332] on div at bounding box center [600, 333] width 10 height 10
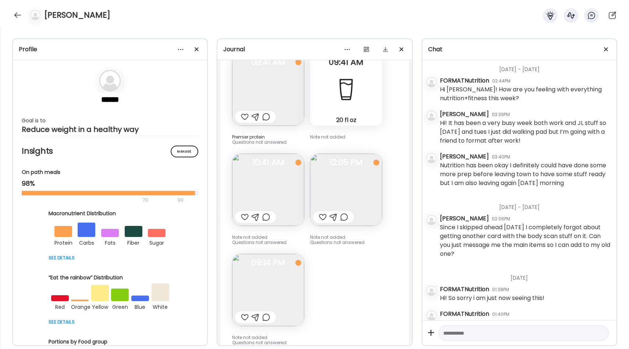
scroll to position [986, 0]
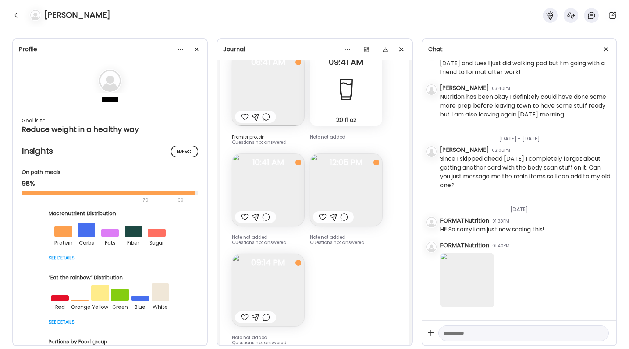
click at [478, 281] on img at bounding box center [467, 279] width 54 height 54
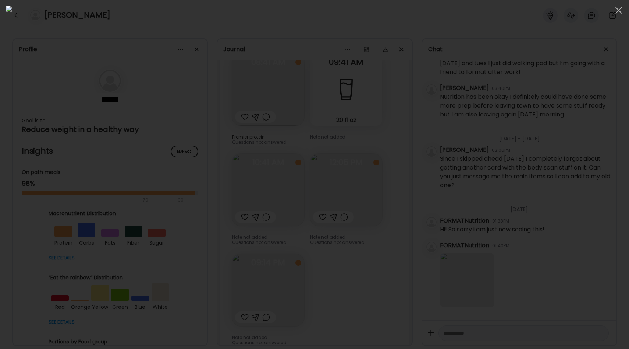
click at [531, 219] on div at bounding box center [315, 174] width 618 height 337
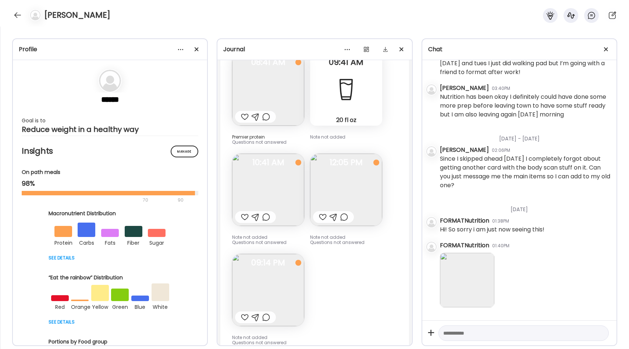
click at [460, 332] on textarea at bounding box center [517, 332] width 148 height 9
type textarea "**********"
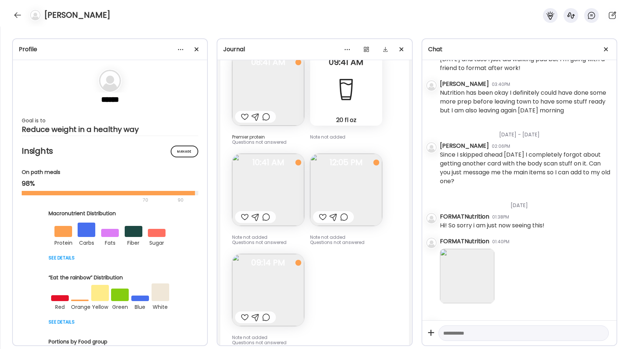
scroll to position [1011, 0]
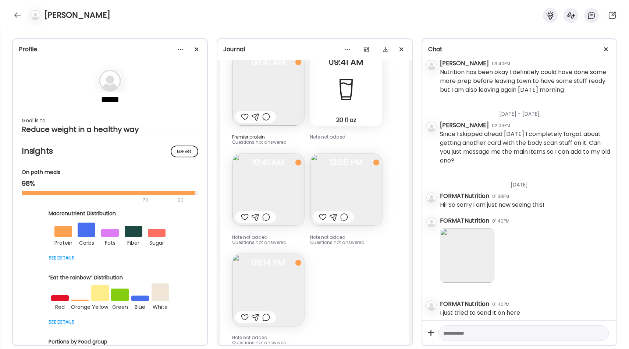
click at [467, 244] on img at bounding box center [467, 255] width 54 height 54
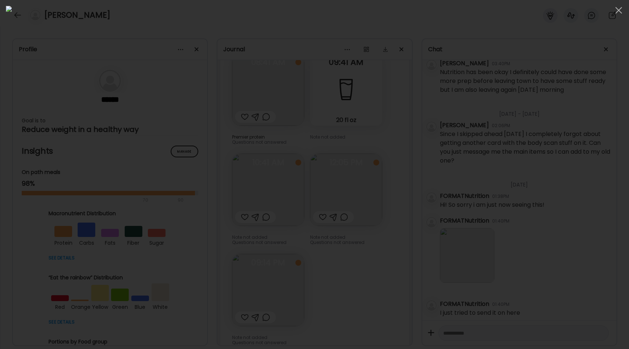
click at [542, 162] on div at bounding box center [315, 174] width 618 height 337
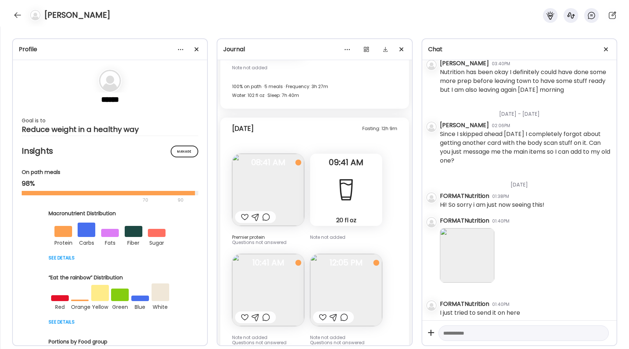
scroll to position [16533, 0]
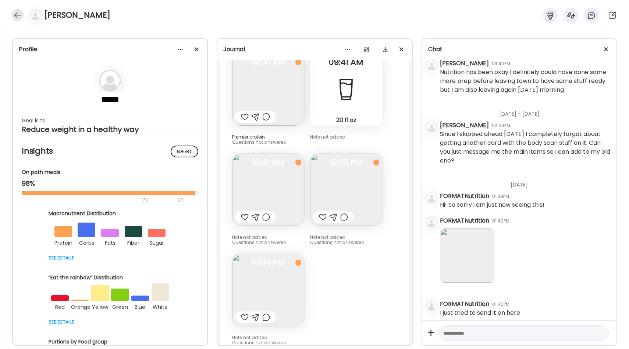
click at [13, 17] on div at bounding box center [18, 15] width 12 height 12
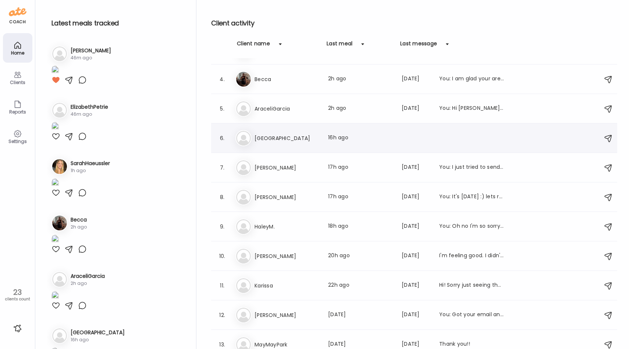
scroll to position [67, 0]
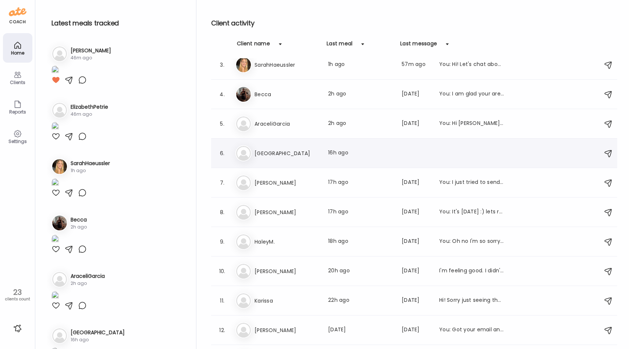
click at [297, 149] on h3 "[GEOGRAPHIC_DATA]" at bounding box center [287, 153] width 65 height 9
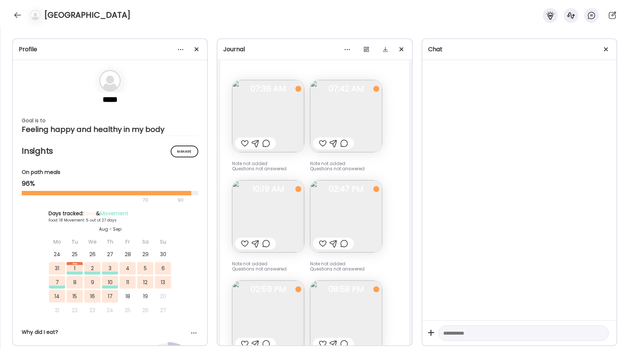
scroll to position [7928, 0]
click at [245, 146] on div at bounding box center [245, 145] width 8 height 9
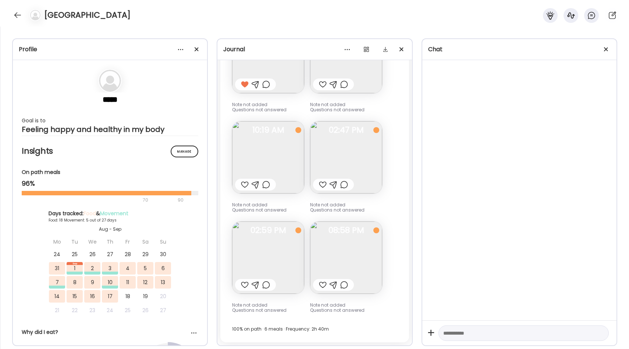
scroll to position [7985, 0]
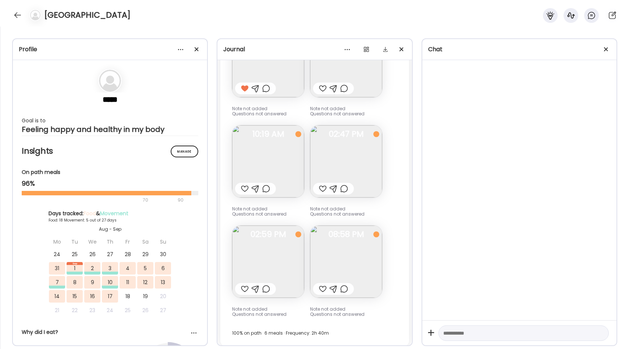
click at [325, 254] on img at bounding box center [346, 261] width 72 height 72
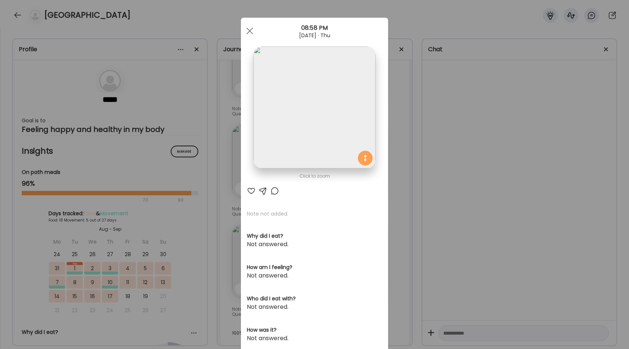
click at [403, 184] on div "Ate Coach Dashboard Wahoo! It’s official Take a moment to set up your Coach Pro…" at bounding box center [314, 174] width 629 height 349
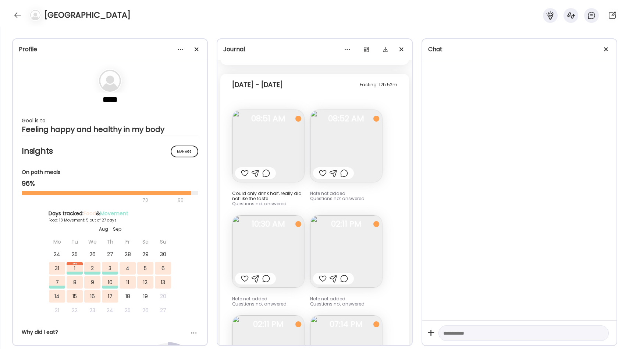
scroll to position [7420, 0]
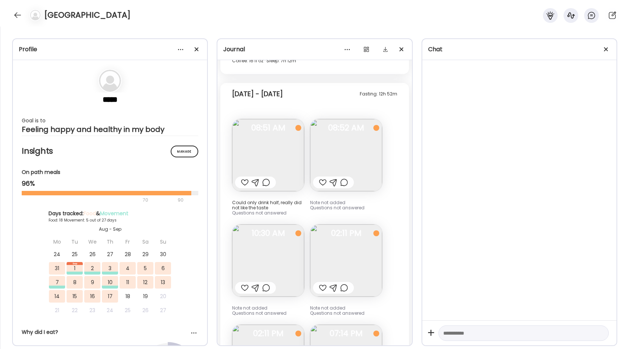
click at [244, 181] on div at bounding box center [245, 182] width 8 height 9
click at [268, 161] on img at bounding box center [268, 155] width 72 height 72
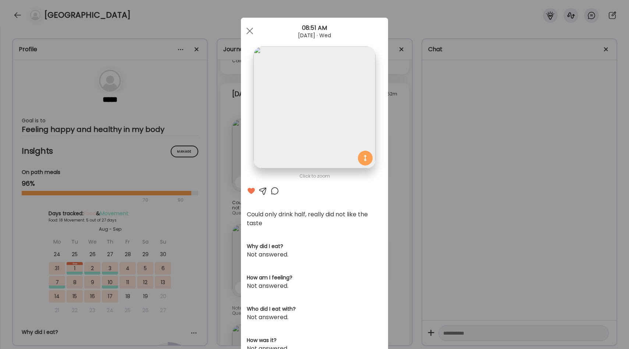
click at [272, 191] on div at bounding box center [275, 190] width 9 height 9
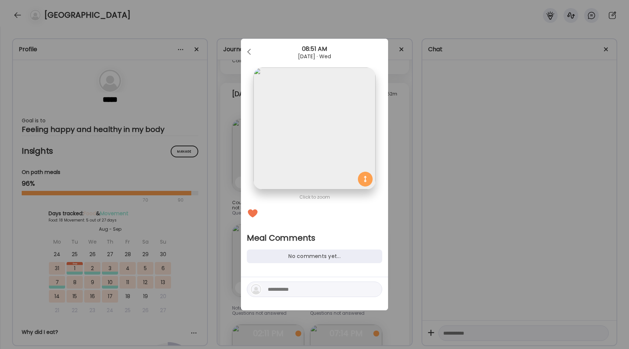
click at [279, 290] on textarea at bounding box center [317, 288] width 99 height 9
type textarea "**********"
click at [373, 289] on div at bounding box center [374, 289] width 10 height 10
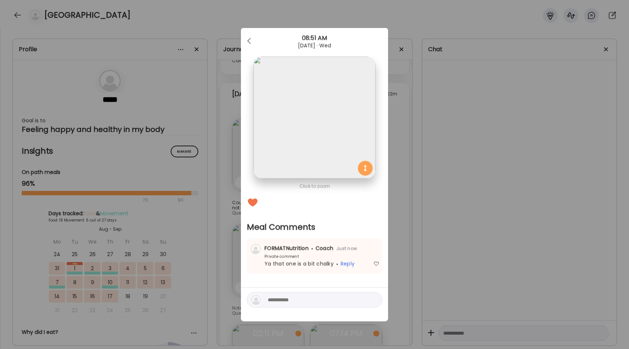
click at [391, 224] on div "Ate Coach Dashboard Wahoo! It’s official Take a moment to set up your Coach Pro…" at bounding box center [314, 174] width 629 height 349
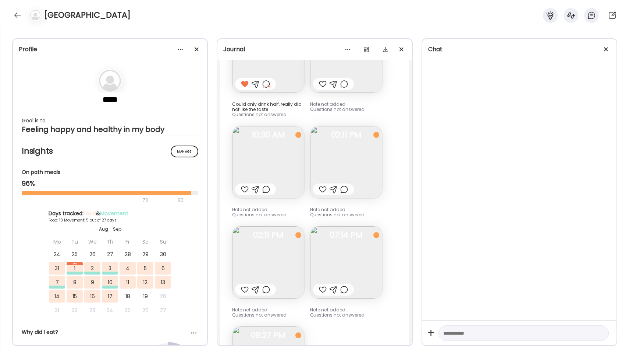
scroll to position [7519, 0]
click at [350, 166] on img at bounding box center [346, 161] width 72 height 72
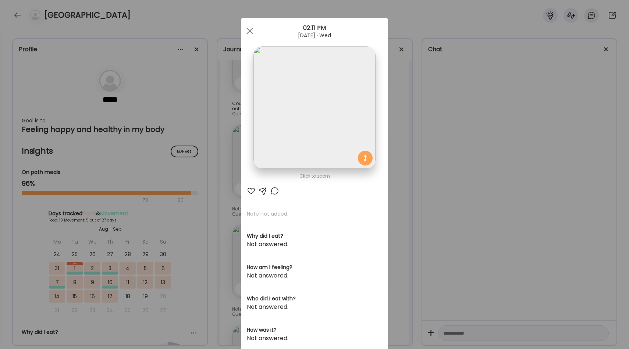
click at [394, 164] on div "Ate Coach Dashboard Wahoo! It’s official Take a moment to set up your Coach Pro…" at bounding box center [314, 174] width 629 height 349
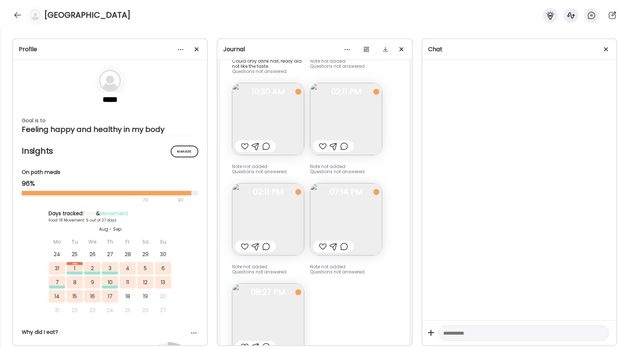
scroll to position [7579, 0]
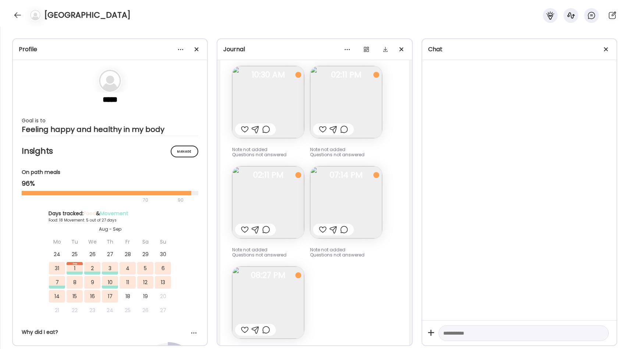
click at [243, 130] on div at bounding box center [245, 129] width 8 height 9
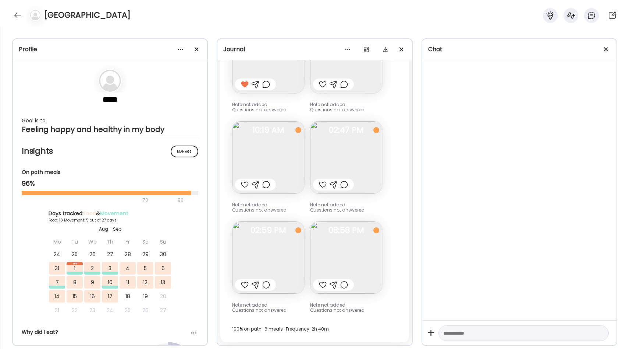
scroll to position [7987, 0]
click at [476, 336] on textarea at bounding box center [517, 332] width 148 height 9
type textarea "**********"
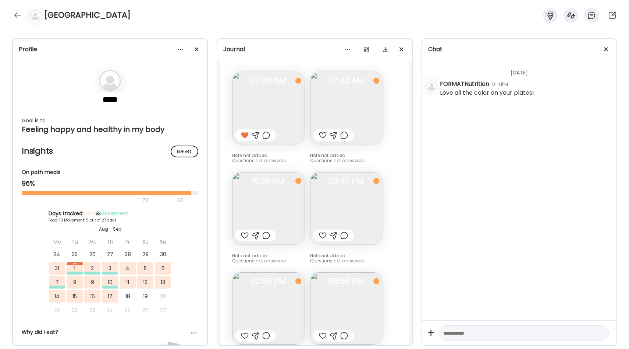
scroll to position [7926, 0]
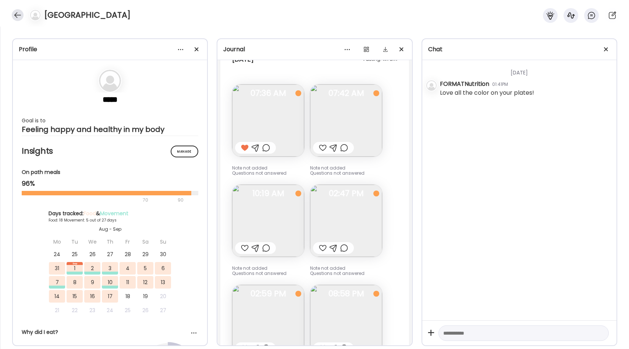
click at [18, 15] on div at bounding box center [18, 15] width 12 height 12
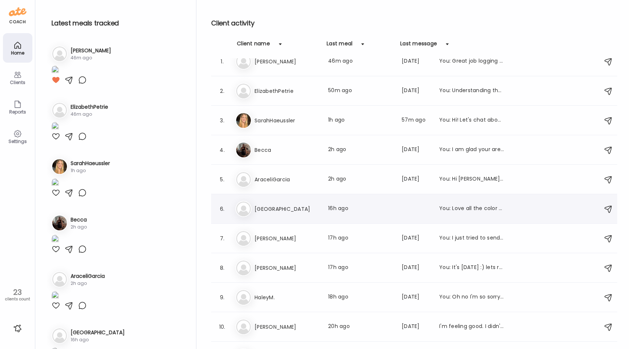
scroll to position [0, 0]
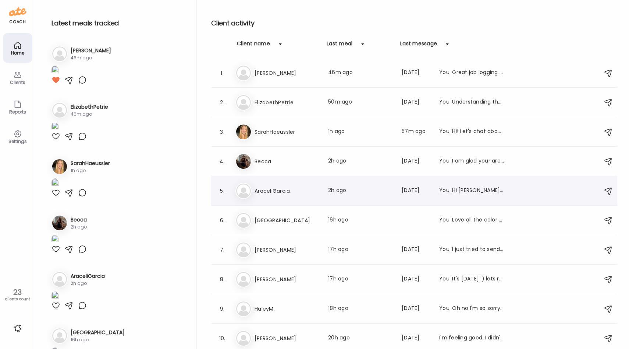
click at [277, 191] on h3 "AraceliGarcia" at bounding box center [287, 190] width 65 height 9
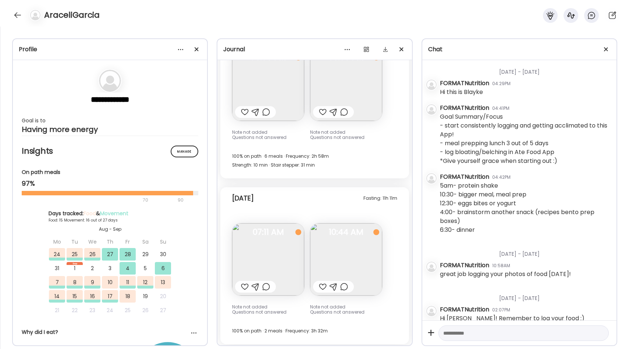
scroll to position [11, 0]
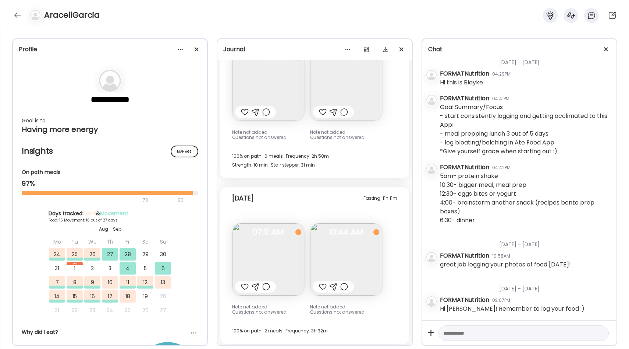
click at [242, 284] on div at bounding box center [245, 286] width 8 height 9
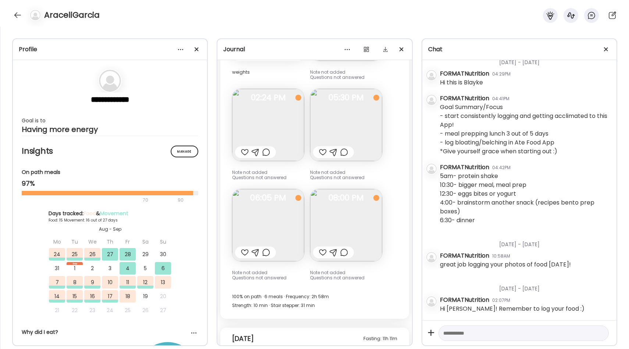
scroll to position [6102, 0]
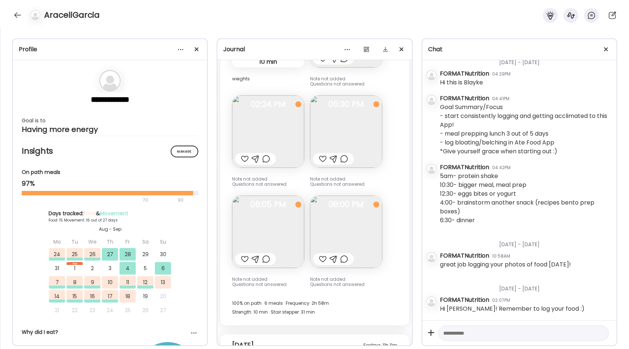
click at [461, 329] on textarea at bounding box center [517, 332] width 148 height 9
type textarea "**********"
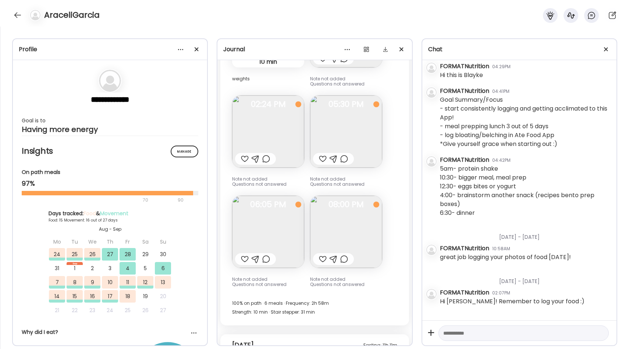
scroll to position [56, 0]
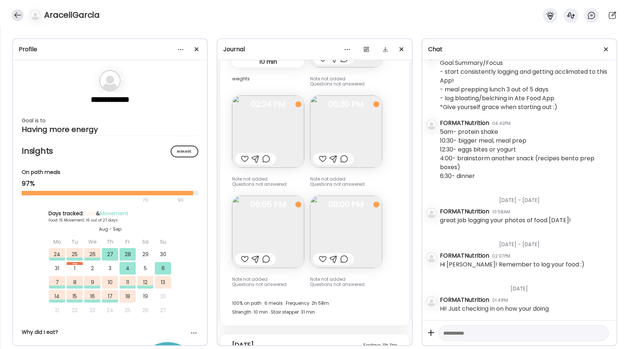
click at [19, 18] on div at bounding box center [18, 15] width 12 height 12
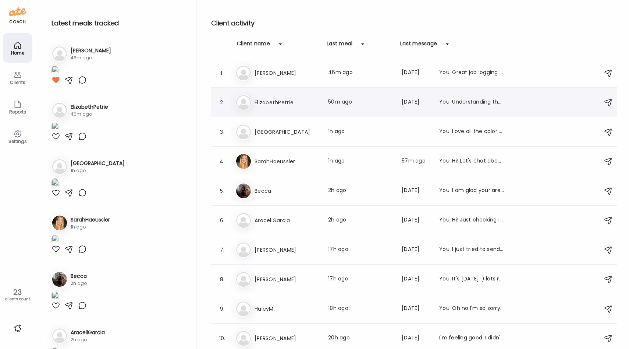
click at [291, 109] on div "El ElizabethPetrie Last meal: 50m ago Last message: [DATE] You: Understanding t…" at bounding box center [416, 102] width 360 height 16
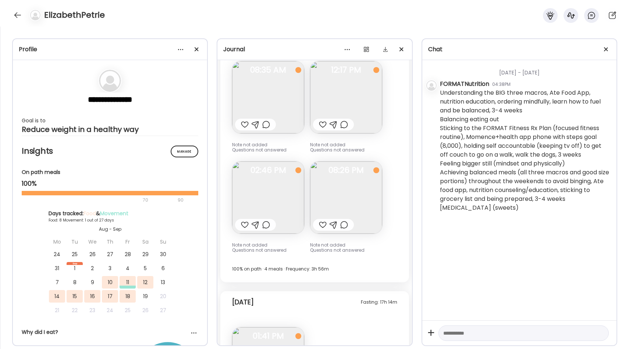
scroll to position [1959, 0]
click at [275, 191] on img at bounding box center [268, 198] width 72 height 72
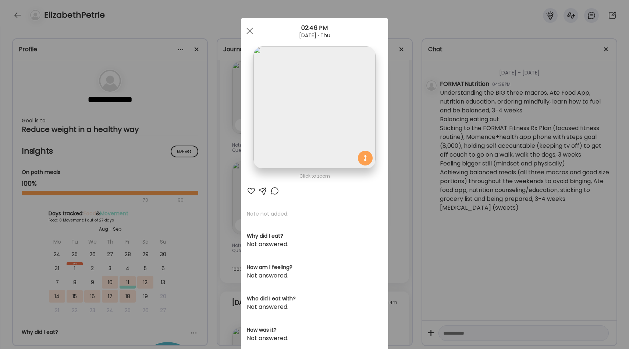
click at [398, 157] on div "Ate Coach Dashboard Wahoo! It’s official Take a moment to set up your Coach Pro…" at bounding box center [314, 174] width 629 height 349
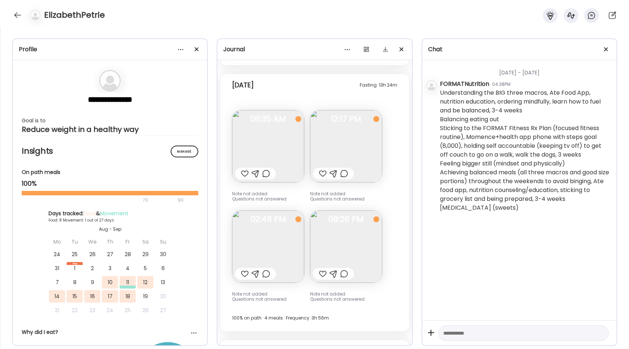
scroll to position [1907, 0]
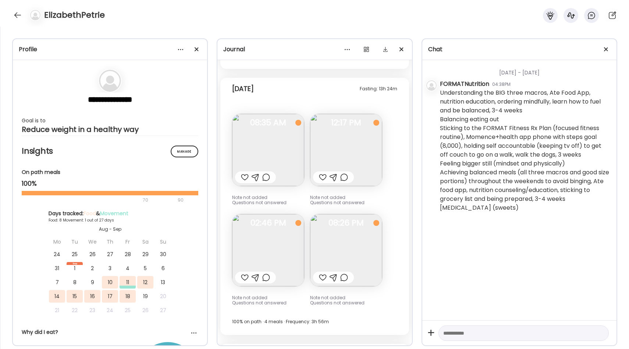
click at [244, 174] on div at bounding box center [245, 177] width 8 height 9
click at [321, 176] on div at bounding box center [323, 177] width 8 height 9
click at [244, 278] on div at bounding box center [245, 277] width 8 height 9
click at [320, 278] on div at bounding box center [323, 277] width 8 height 9
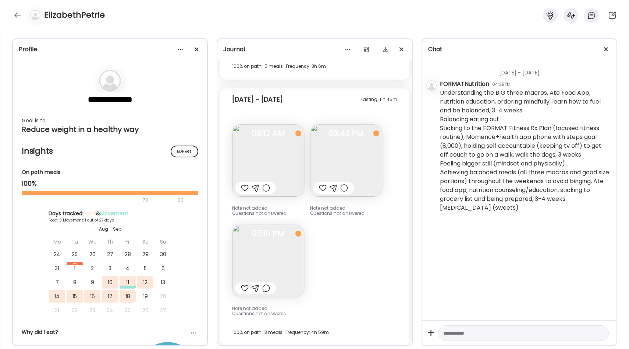
scroll to position [1630, 0]
click at [274, 257] on img at bounding box center [268, 261] width 72 height 72
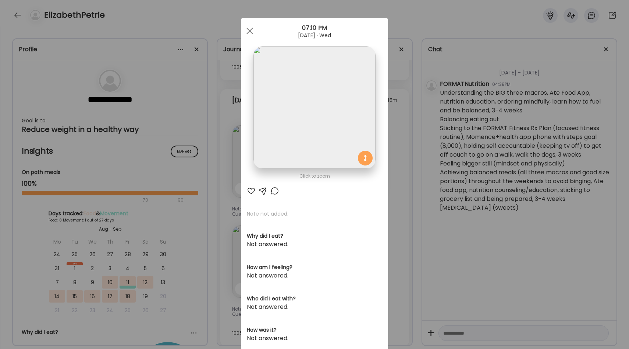
click at [400, 201] on div "Ate Coach Dashboard Wahoo! It’s official Take a moment to set up your Coach Pro…" at bounding box center [314, 174] width 629 height 349
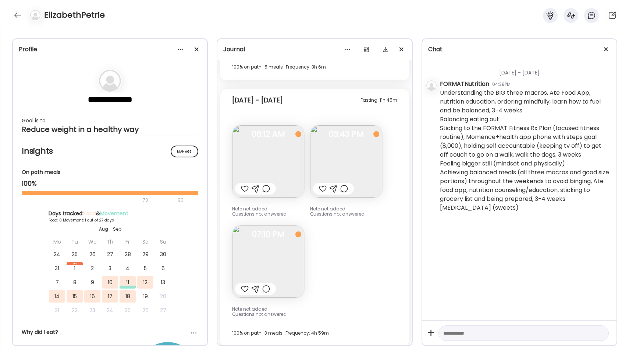
click at [241, 284] on div at bounding box center [255, 289] width 41 height 12
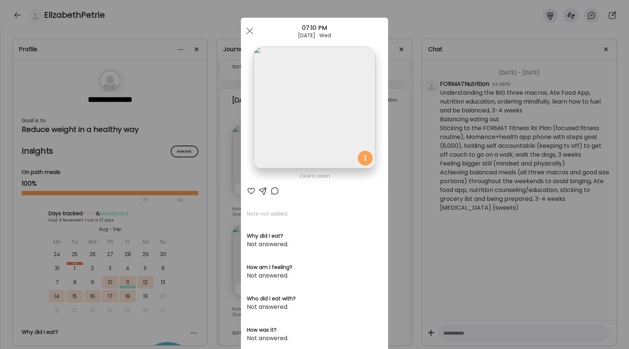
click at [250, 187] on div at bounding box center [251, 190] width 9 height 9
click at [272, 190] on div at bounding box center [275, 190] width 9 height 9
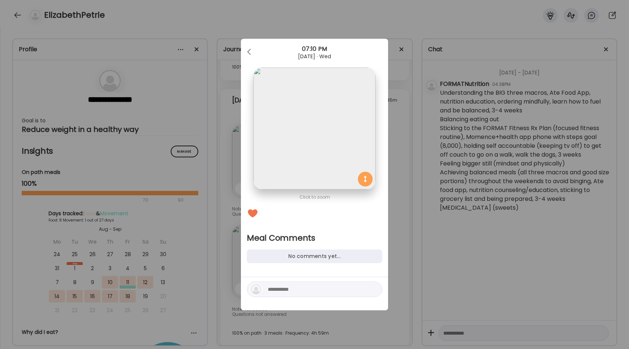
click at [278, 288] on textarea at bounding box center [317, 288] width 99 height 9
type textarea "***"
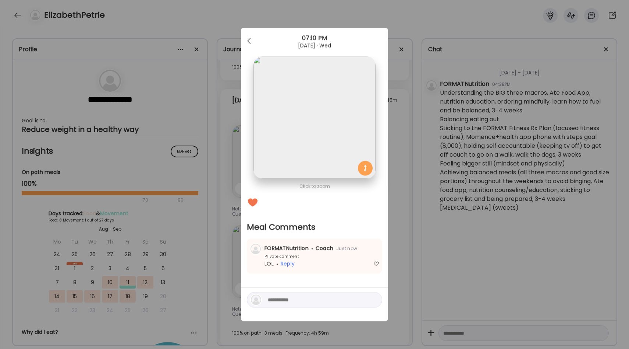
click at [391, 209] on div "Ate Coach Dashboard Wahoo! It’s official Take a moment to set up your Coach Pro…" at bounding box center [314, 174] width 629 height 349
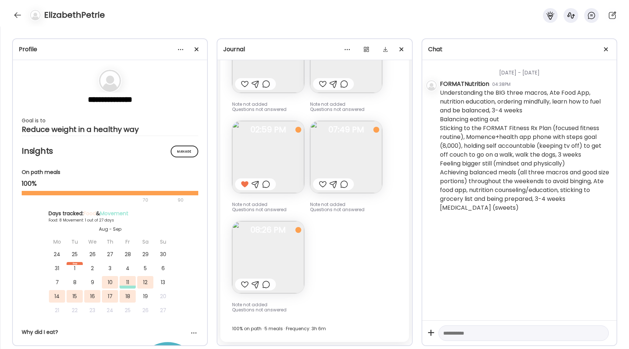
scroll to position [1364, 0]
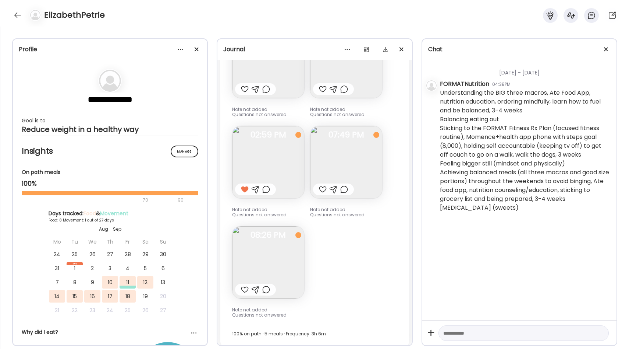
click at [285, 255] on img at bounding box center [268, 262] width 72 height 72
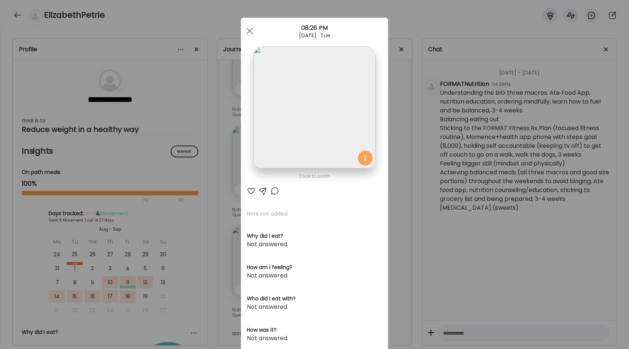
click at [402, 206] on div "Ate Coach Dashboard Wahoo! It’s official Take a moment to set up your Coach Pro…" at bounding box center [314, 174] width 629 height 349
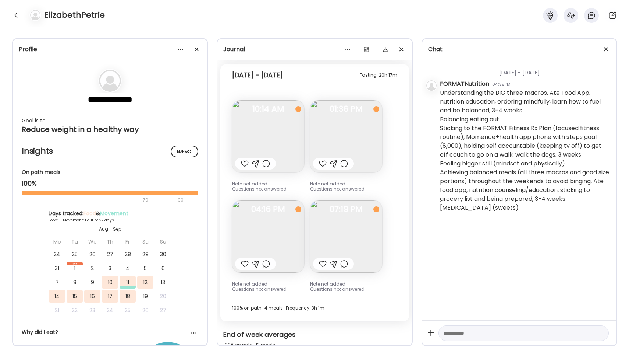
scroll to position [651, 0]
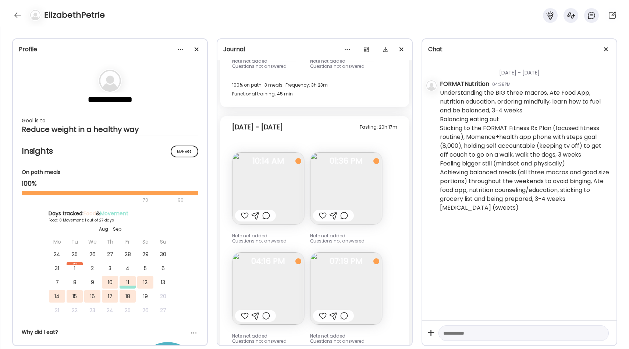
click at [321, 213] on div at bounding box center [323, 215] width 8 height 9
click at [350, 185] on img at bounding box center [346, 188] width 72 height 72
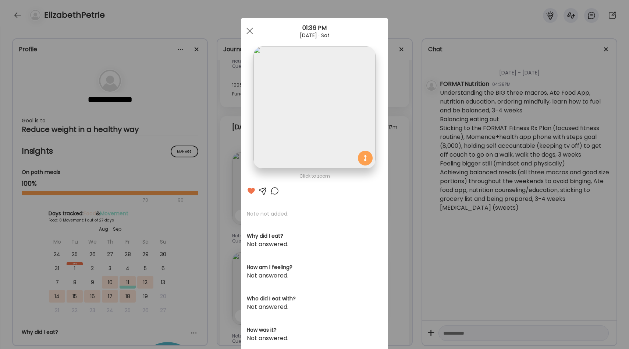
click at [275, 189] on div at bounding box center [275, 190] width 9 height 9
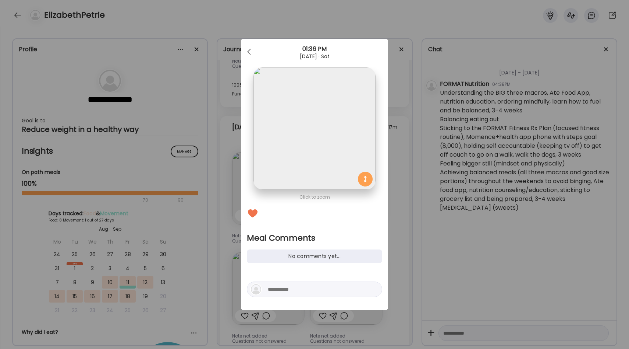
click at [291, 284] on div at bounding box center [314, 288] width 135 height 15
click at [287, 288] on textarea at bounding box center [317, 288] width 99 height 9
type textarea "**********"
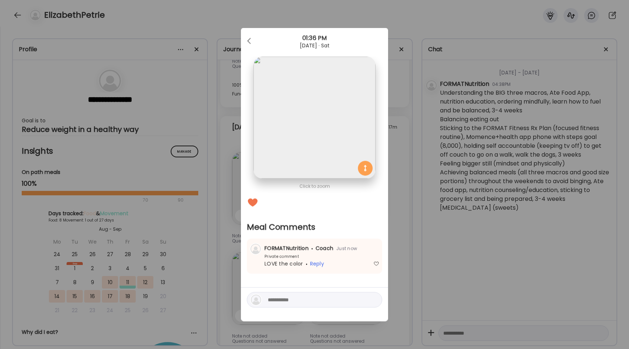
click at [400, 219] on div "Ate Coach Dashboard Wahoo! It’s official Take a moment to set up your Coach Pro…" at bounding box center [314, 174] width 629 height 349
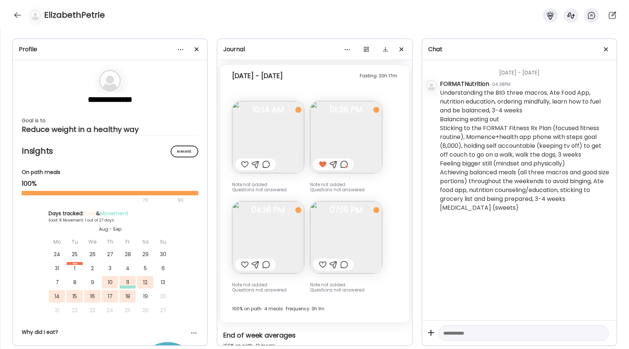
scroll to position [710, 0]
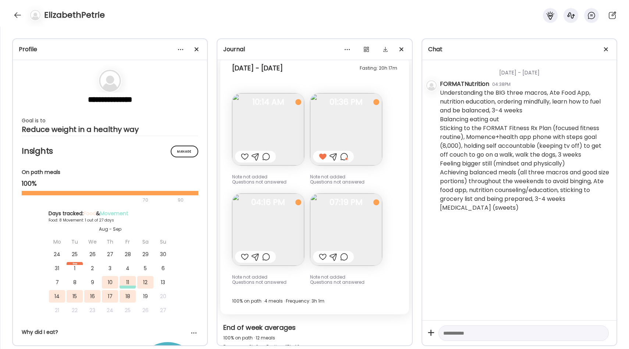
click at [335, 232] on img at bounding box center [346, 229] width 72 height 72
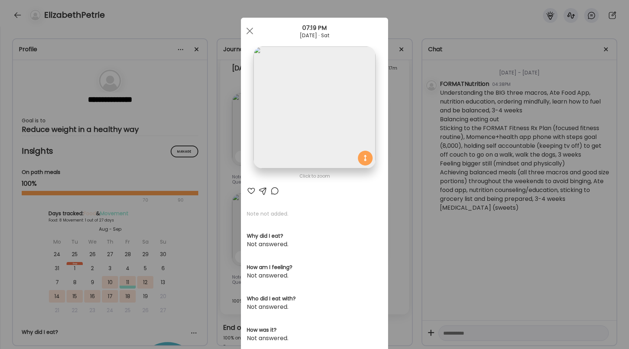
click at [252, 188] on div at bounding box center [251, 190] width 9 height 9
click at [273, 191] on div at bounding box center [275, 190] width 9 height 9
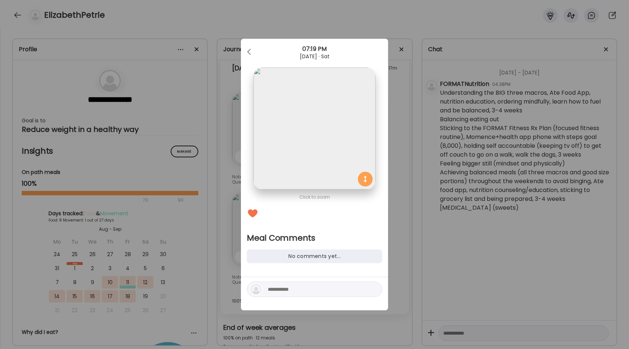
click at [282, 294] on div at bounding box center [314, 288] width 135 height 15
click at [282, 291] on textarea at bounding box center [317, 288] width 99 height 9
type textarea "**********"
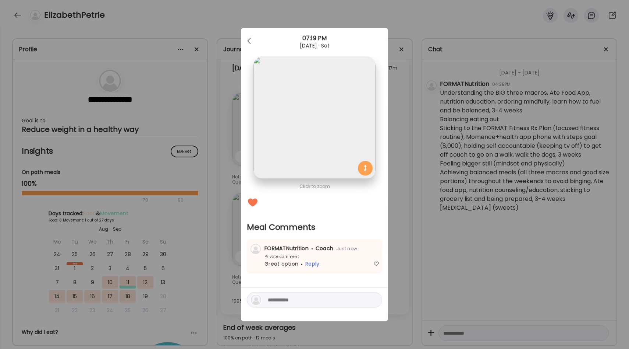
click at [397, 226] on div "Ate Coach Dashboard Wahoo! It’s official Take a moment to set up your Coach Pro…" at bounding box center [314, 174] width 629 height 349
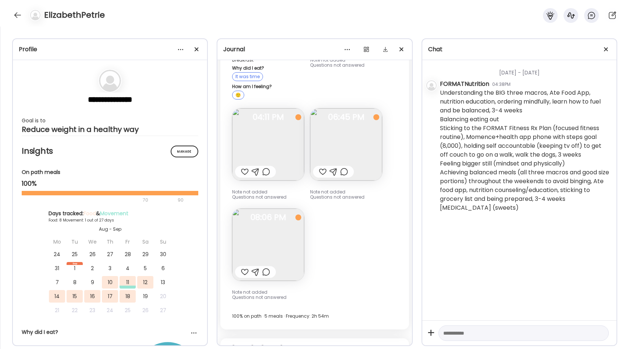
scroll to position [145, 0]
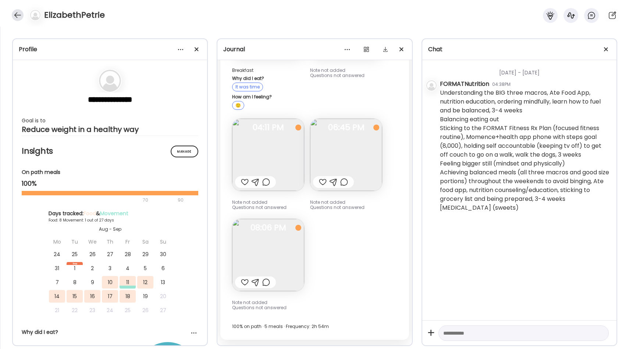
click at [19, 14] on div at bounding box center [18, 15] width 12 height 12
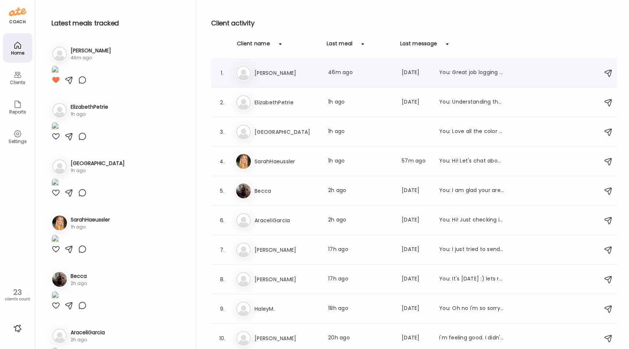
click at [299, 78] on div "Jo [PERSON_NAME] Last meal: 46m ago Last message: [DATE] You: Great job logging…" at bounding box center [416, 73] width 360 height 16
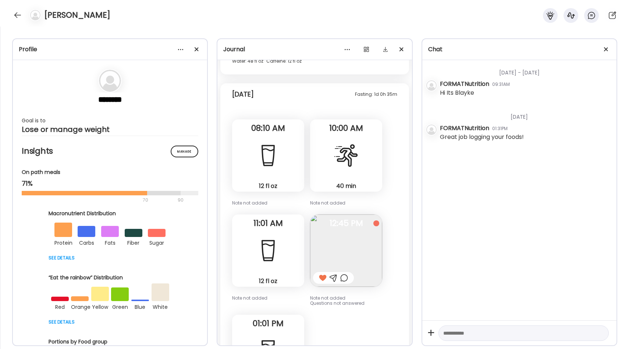
scroll to position [1613, 0]
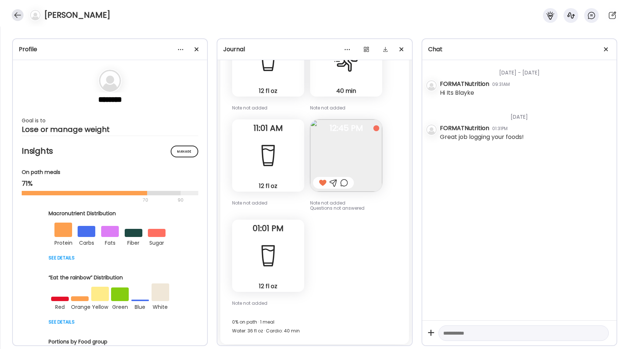
click at [14, 17] on div at bounding box center [18, 15] width 12 height 12
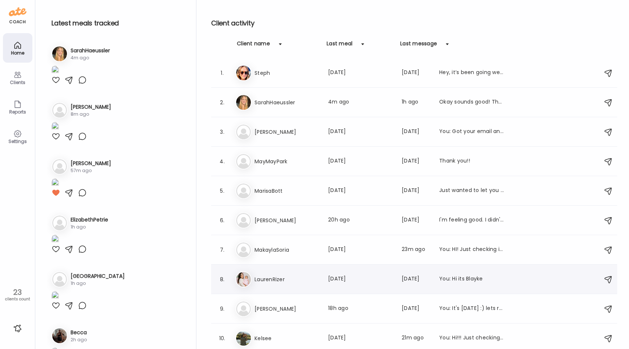
click at [285, 284] on div "La LaurenRizer Last meal: [DATE] Last message: [DATE] You: Hi its Blayke" at bounding box center [416, 279] width 360 height 16
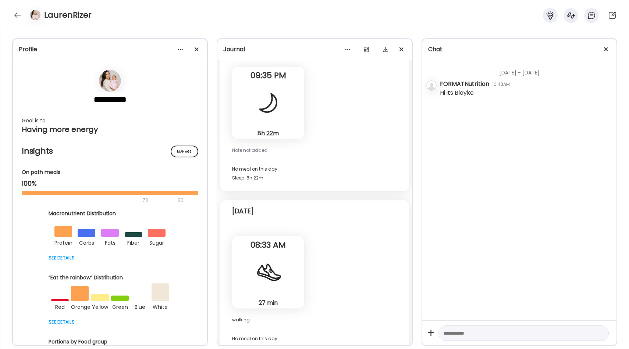
scroll to position [4770, 0]
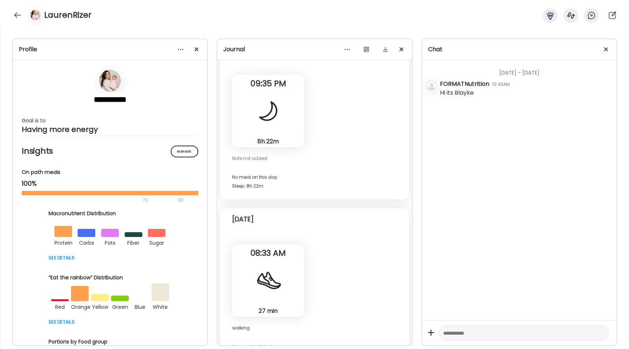
click at [117, 77] on img at bounding box center [110, 81] width 22 height 22
click at [29, 9] on div at bounding box center [34, 15] width 21 height 12
click at [15, 14] on div at bounding box center [18, 15] width 12 height 12
